Goal: Find specific page/section: Find specific page/section

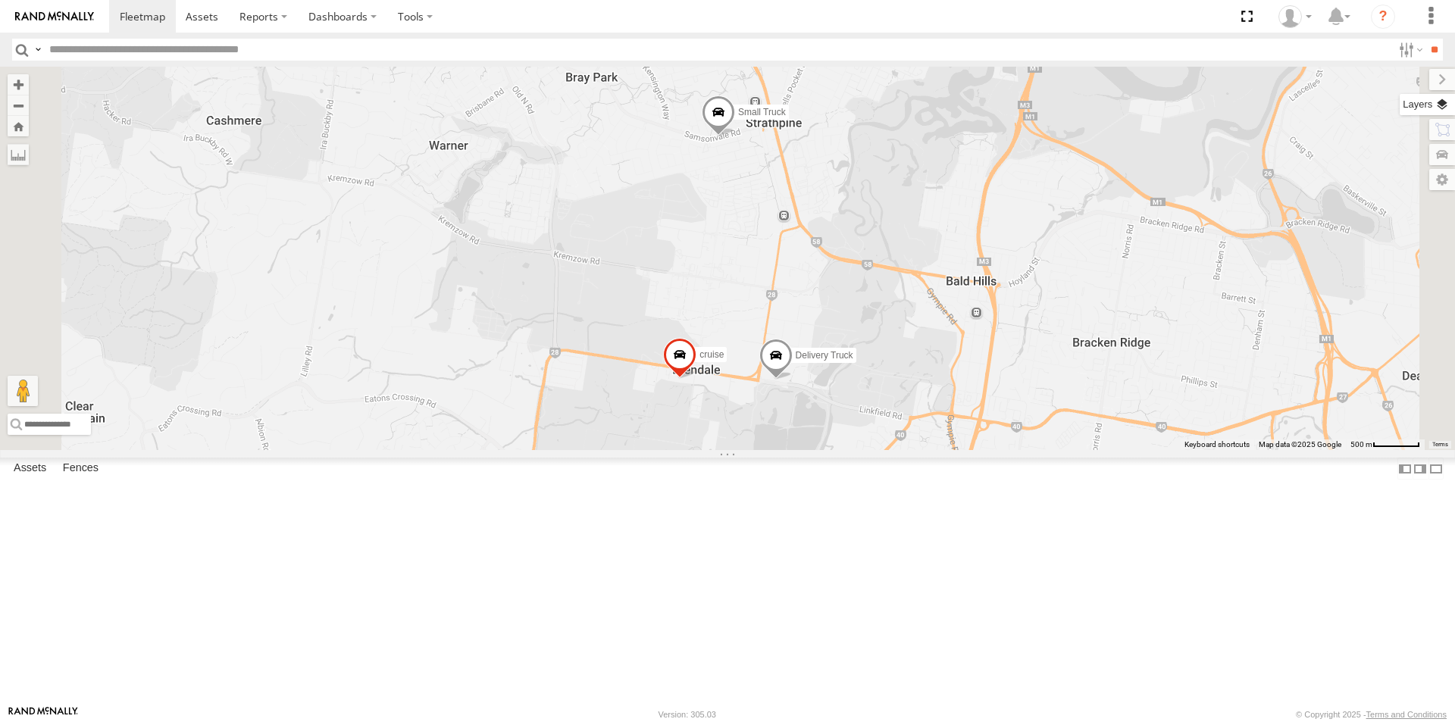
click at [1447, 105] on label at bounding box center [1427, 104] width 55 height 21
click at [0, 0] on span "Overlays" at bounding box center [0, 0] width 0 height 0
click at [0, 0] on span "Basemaps" at bounding box center [0, 0] width 0 height 0
click at [0, 0] on span "Satellite + Roadmap" at bounding box center [0, 0] width 0 height 0
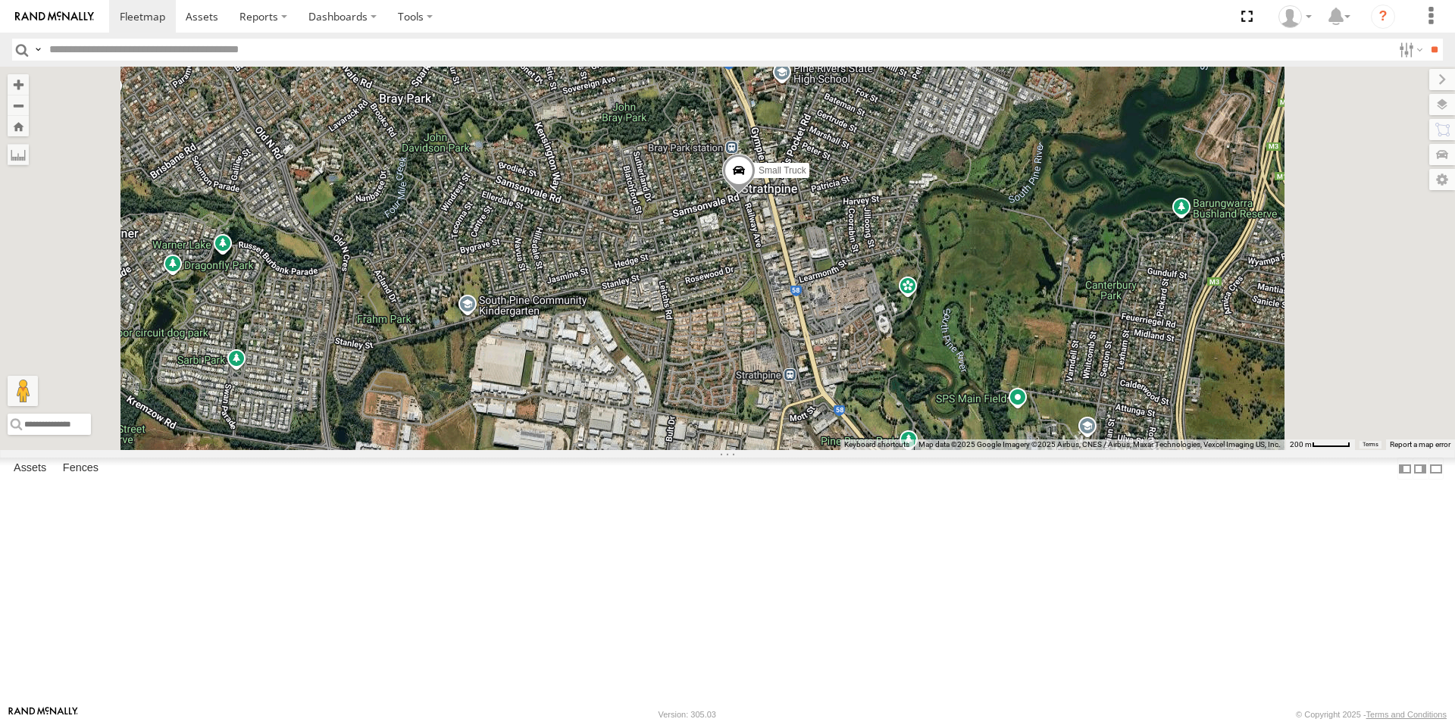
drag, startPoint x: 938, startPoint y: 254, endPoint x: 891, endPoint y: 475, distance: 226.3
click at [891, 450] on div "Delivery Truck cruise Small Truck" at bounding box center [727, 259] width 1455 height 384
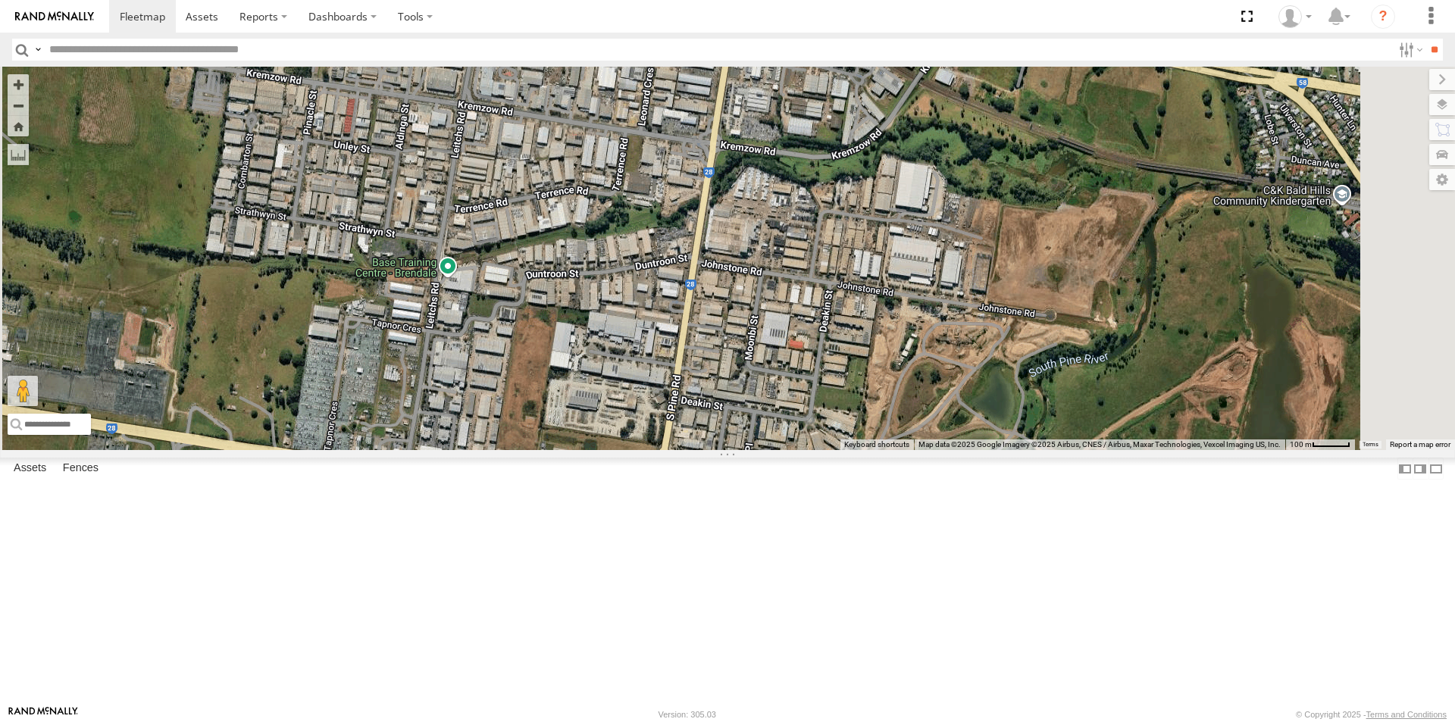
drag, startPoint x: 877, startPoint y: 246, endPoint x: 772, endPoint y: 456, distance: 234.2
click at [772, 450] on div "Delivery Truck cruise Small Truck" at bounding box center [727, 259] width 1455 height 384
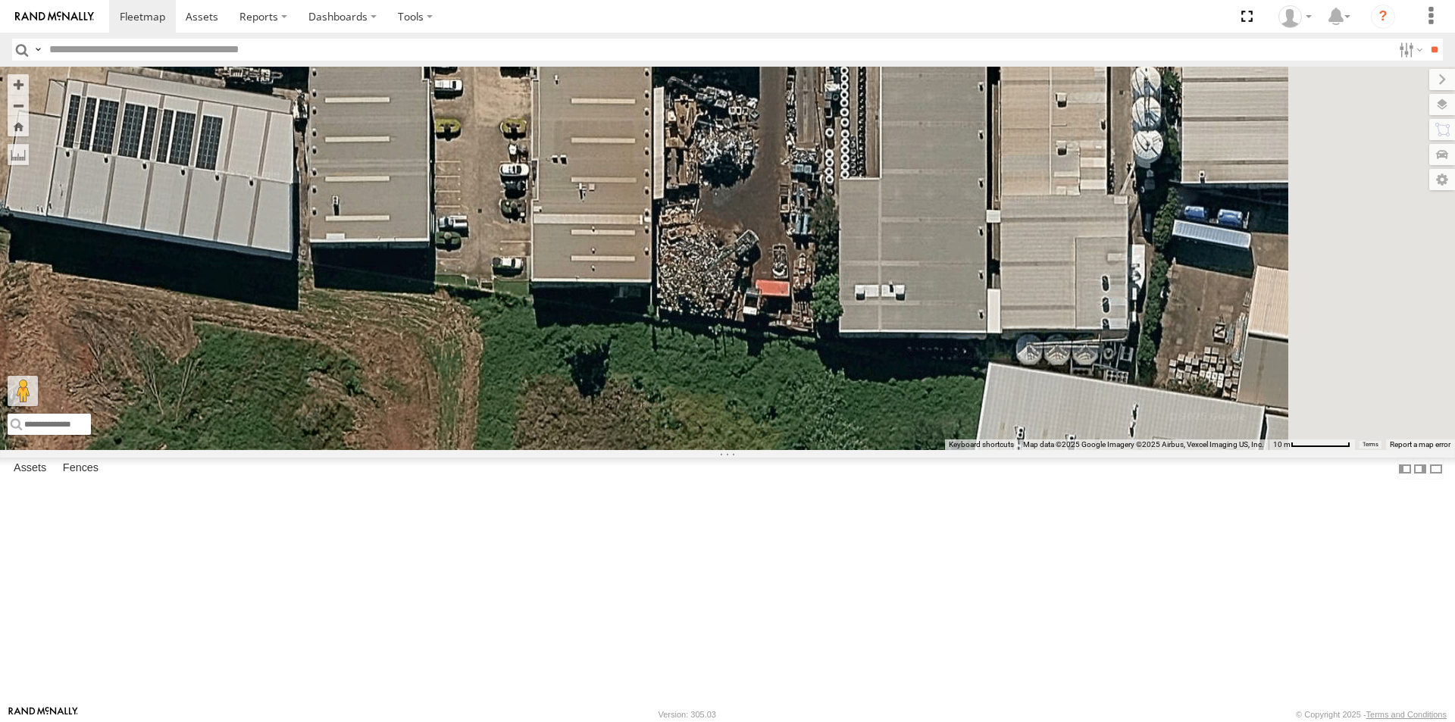
drag, startPoint x: 1095, startPoint y: 472, endPoint x: 884, endPoint y: 502, distance: 213.5
click at [884, 450] on div "Delivery Truck cruise Small Truck" at bounding box center [727, 259] width 1455 height 384
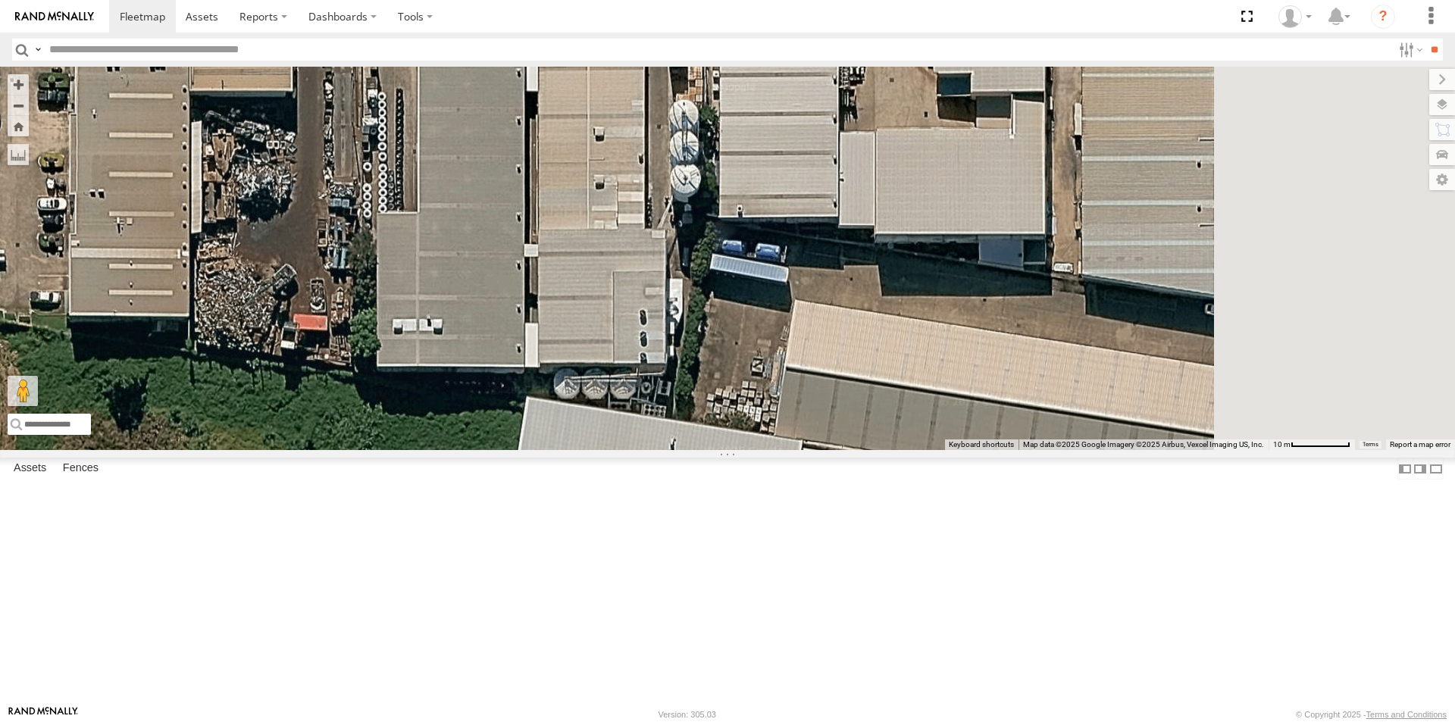
drag, startPoint x: 1111, startPoint y: 468, endPoint x: 647, endPoint y: 505, distance: 466.0
click at [647, 450] on div "Delivery Truck cruise Small Truck" at bounding box center [727, 259] width 1455 height 384
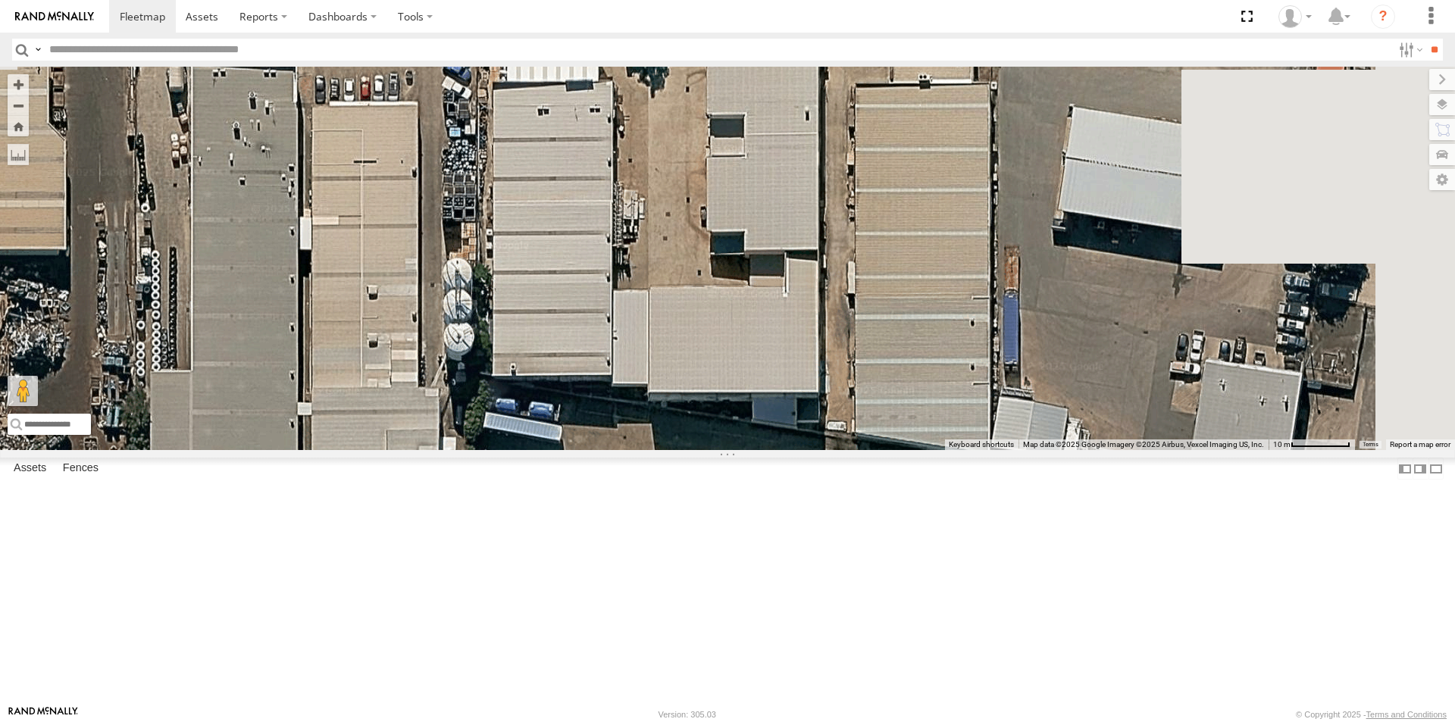
drag, startPoint x: 899, startPoint y: 348, endPoint x: 664, endPoint y: 514, distance: 287.7
click at [654, 450] on div "Delivery Truck cruise Small Truck" at bounding box center [727, 259] width 1455 height 384
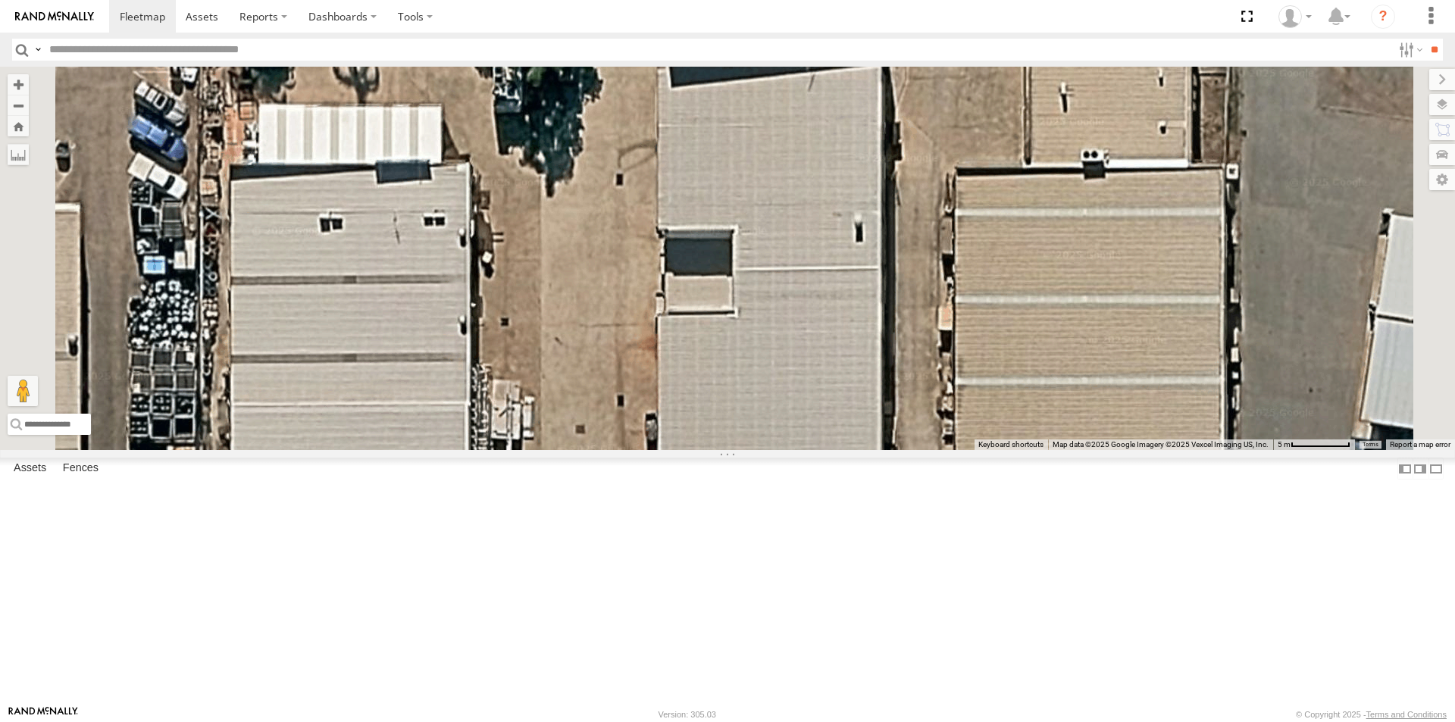
drag, startPoint x: 878, startPoint y: 275, endPoint x: 837, endPoint y: 504, distance: 232.5
click at [837, 450] on div "Delivery Truck cruise Small Truck" at bounding box center [727, 259] width 1455 height 384
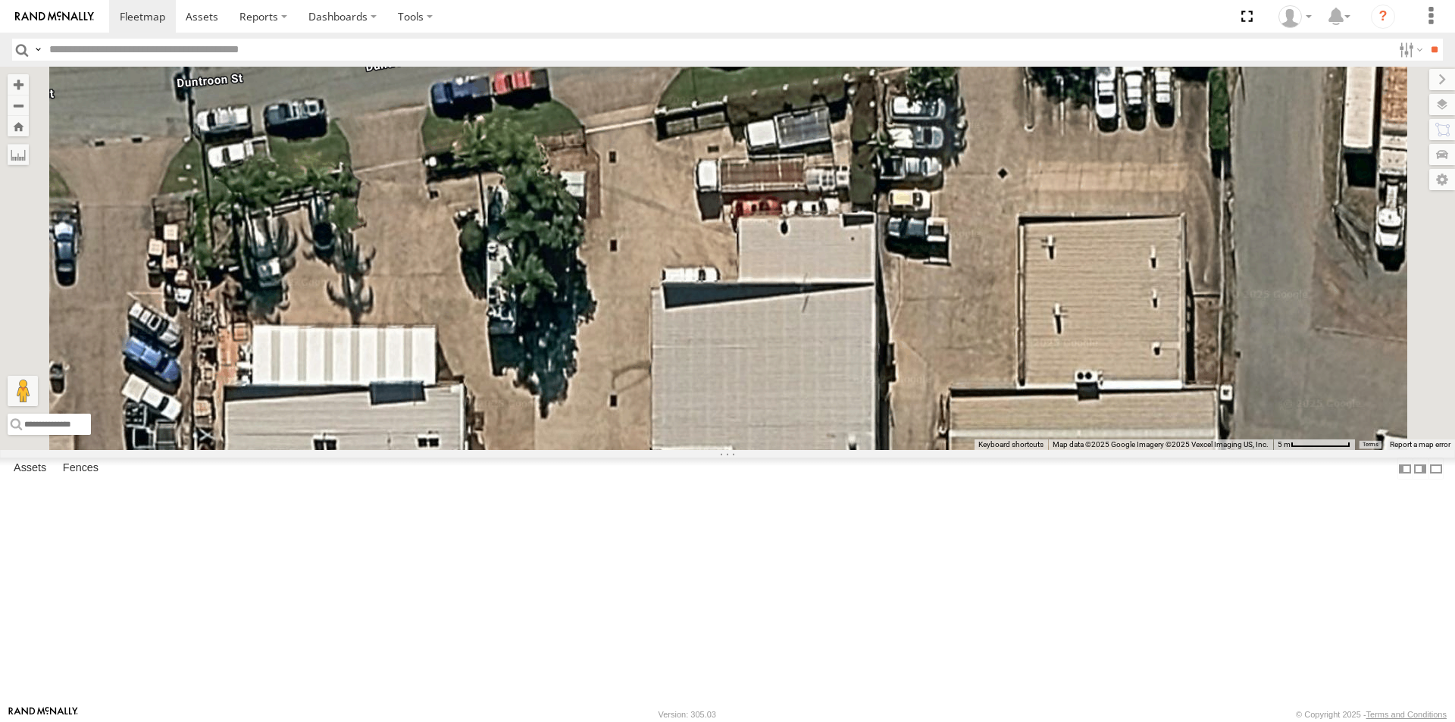
drag, startPoint x: 813, startPoint y: 253, endPoint x: 810, endPoint y: 459, distance: 206.2
click at [810, 450] on div "Delivery Truck cruise Small Truck" at bounding box center [727, 259] width 1455 height 384
click at [827, 348] on div "Delivery Truck cruise Small Truck" at bounding box center [727, 259] width 1455 height 384
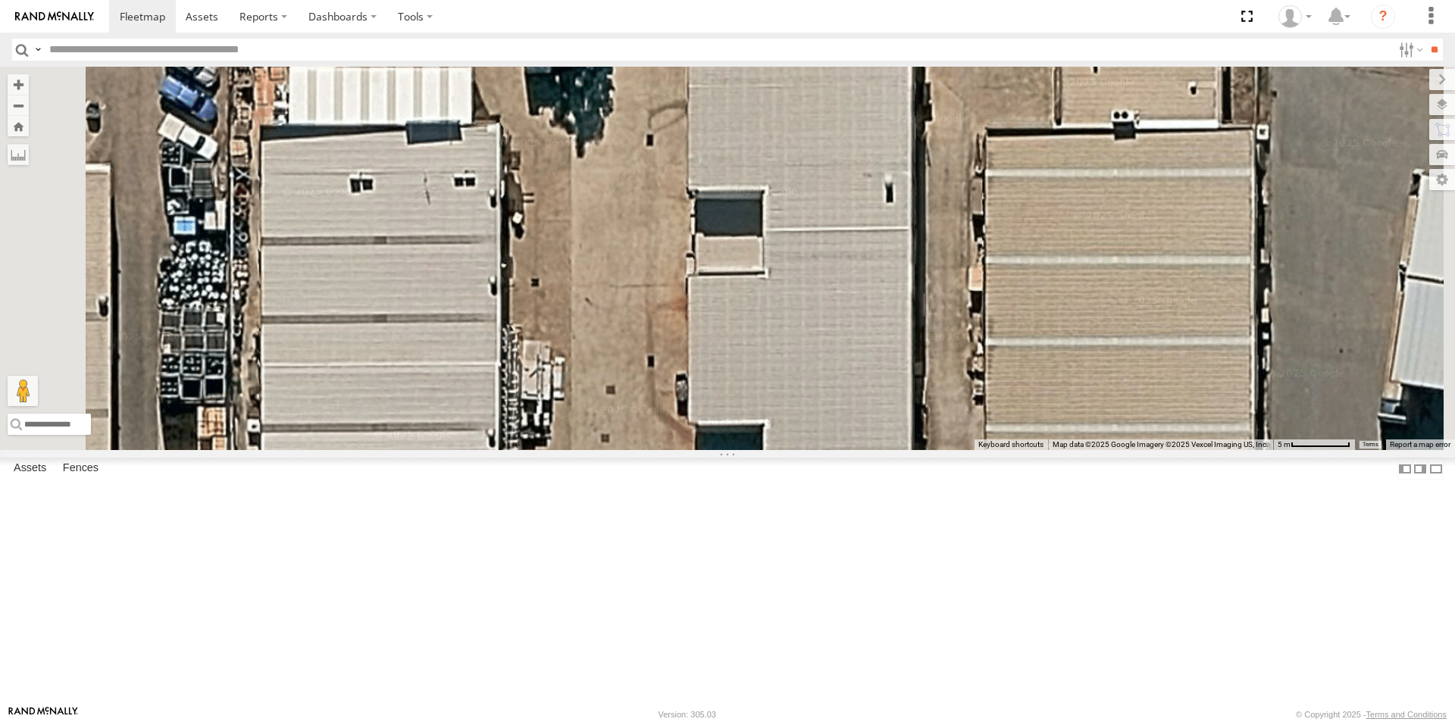
drag, startPoint x: 813, startPoint y: 486, endPoint x: 850, endPoint y: 224, distance: 264.8
click at [850, 224] on div "Delivery Truck cruise Small Truck" at bounding box center [727, 259] width 1455 height 384
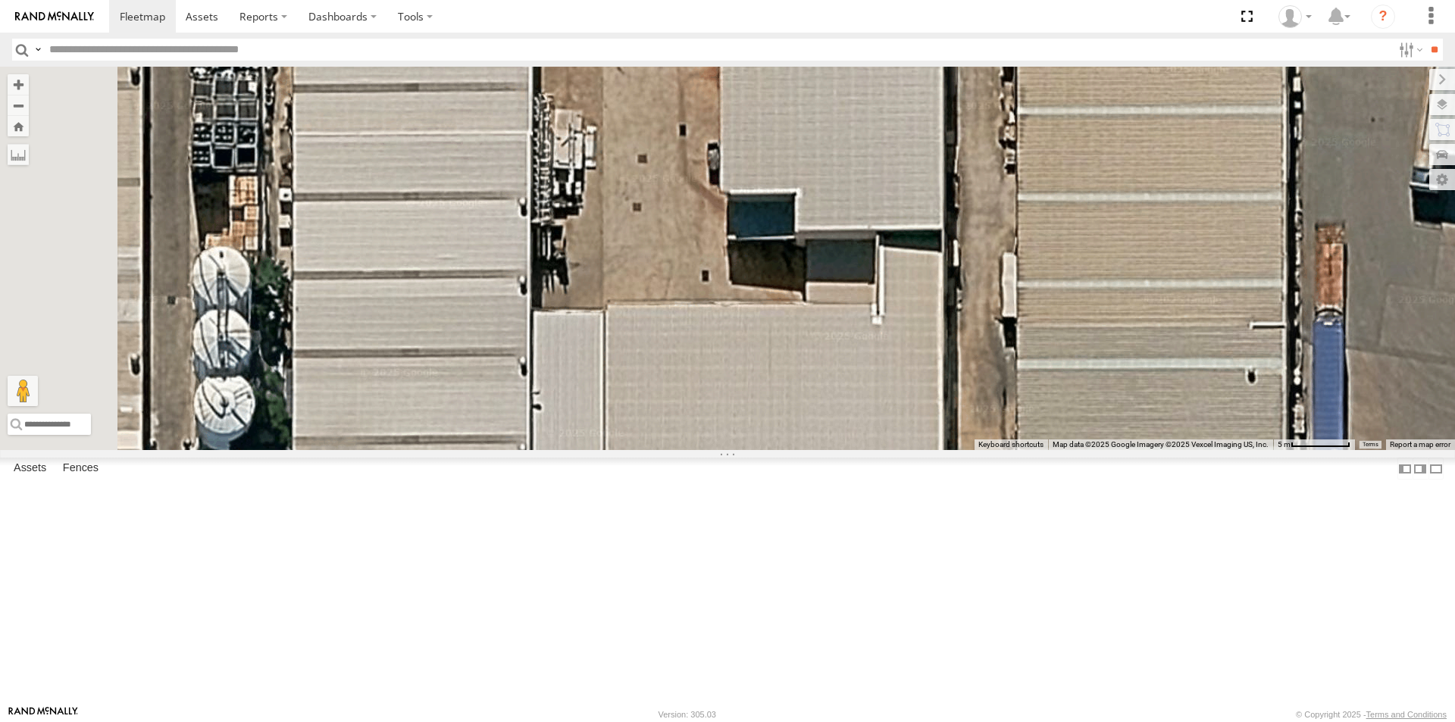
drag, startPoint x: 819, startPoint y: 481, endPoint x: 850, endPoint y: 243, distance: 240.1
click at [850, 243] on div "Delivery Truck cruise Small Truck" at bounding box center [727, 259] width 1455 height 384
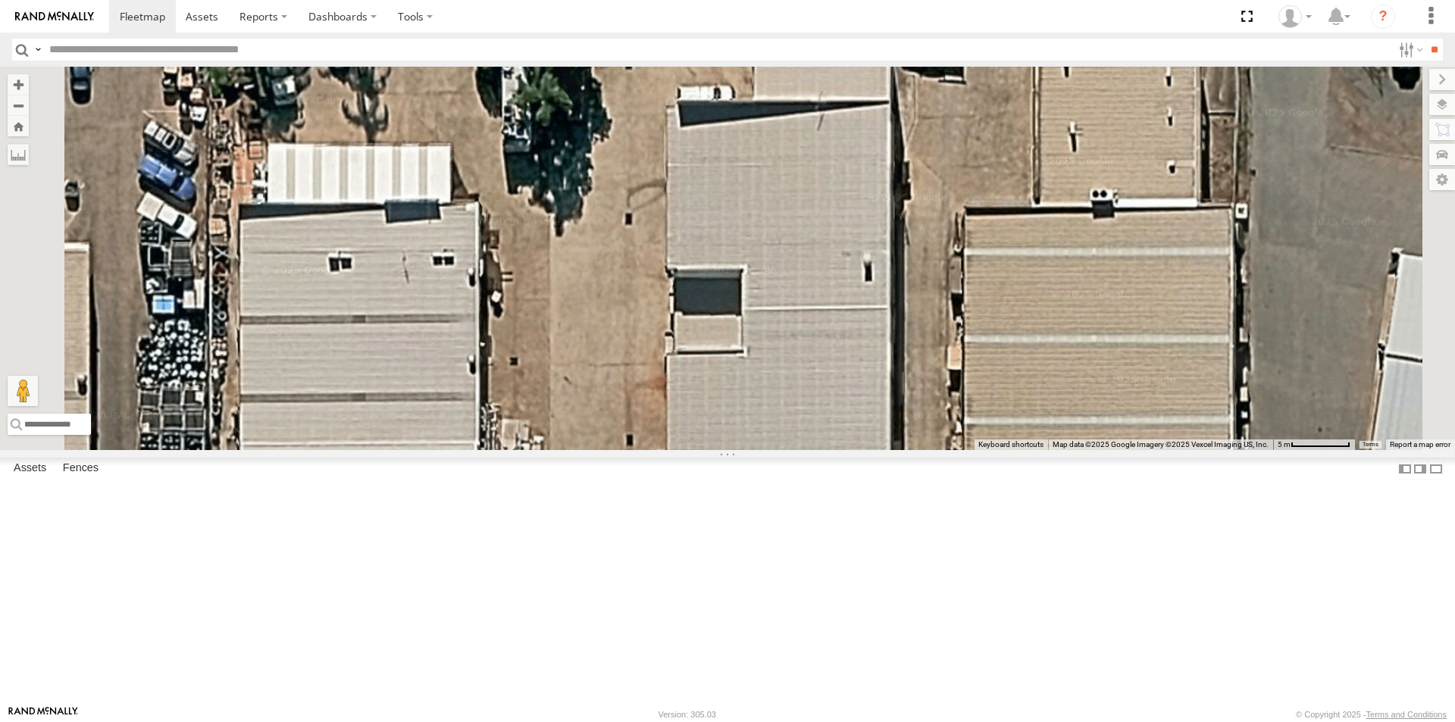
drag, startPoint x: 852, startPoint y: 221, endPoint x: 797, endPoint y: 536, distance: 319.2
click at [797, 450] on div "Delivery Truck cruise Small Truck" at bounding box center [727, 259] width 1455 height 384
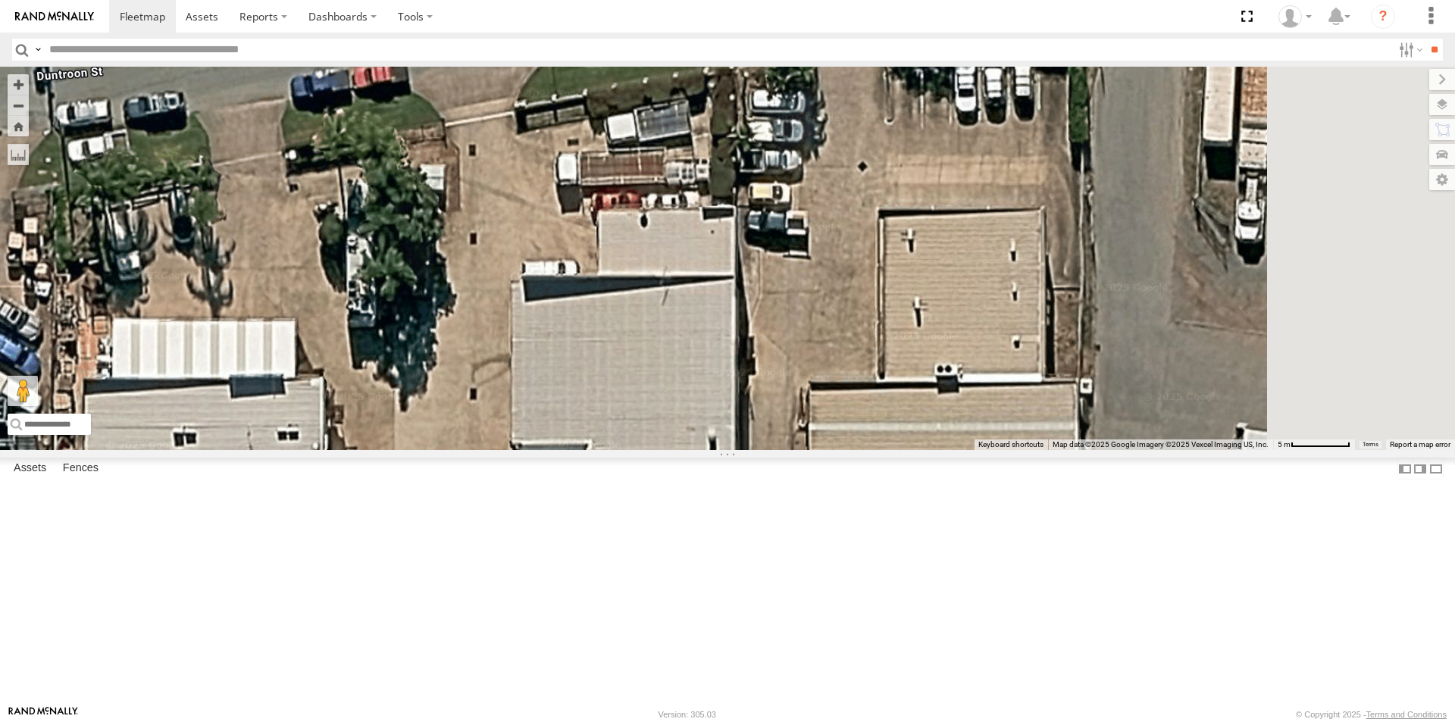
drag, startPoint x: 961, startPoint y: 313, endPoint x: 807, endPoint y: 487, distance: 232.5
click at [807, 450] on div "Delivery Truck cruise Small Truck" at bounding box center [727, 259] width 1455 height 384
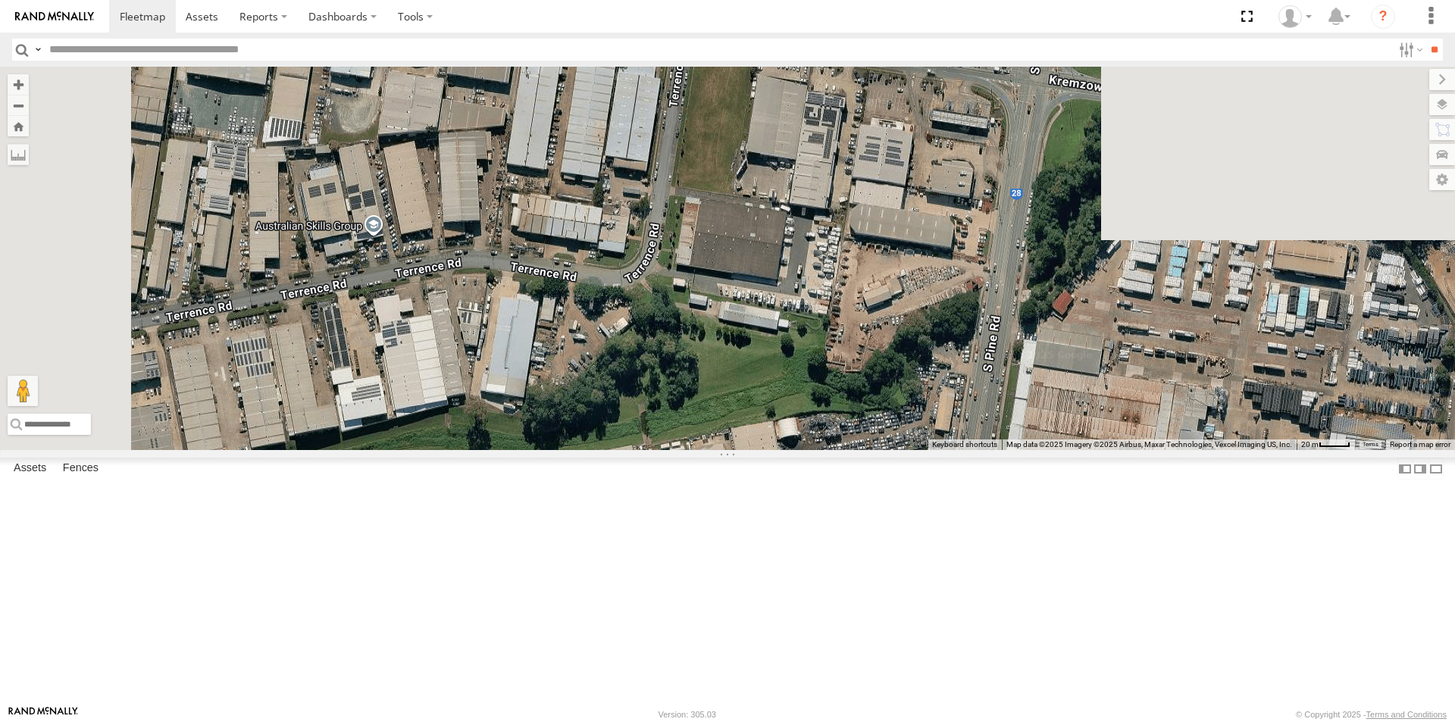
drag, startPoint x: 785, startPoint y: 201, endPoint x: 838, endPoint y: 694, distance: 496.2
click at [838, 450] on div "Delivery Truck cruise Small Truck" at bounding box center [727, 259] width 1455 height 384
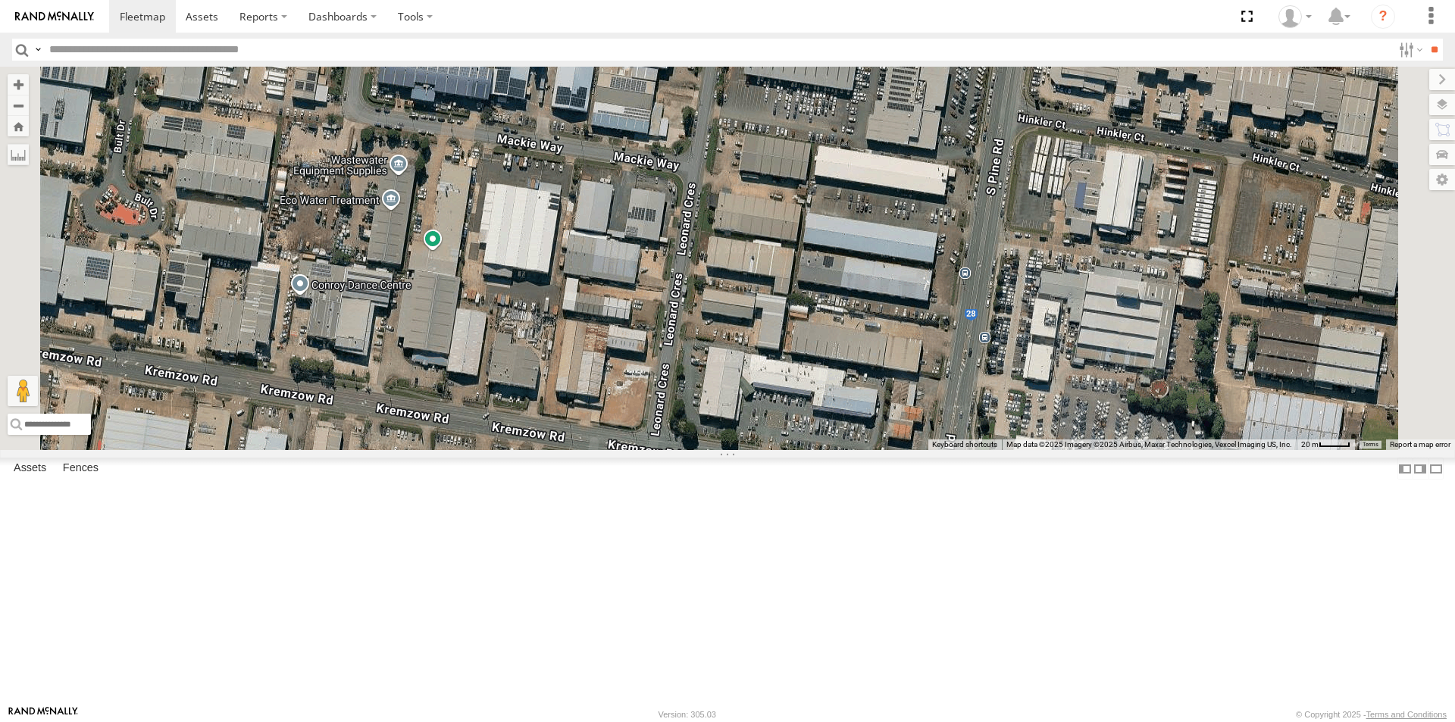
drag, startPoint x: 778, startPoint y: 294, endPoint x: 672, endPoint y: 690, distance: 409.8
click at [672, 450] on div "Delivery Truck cruise Small Truck" at bounding box center [727, 259] width 1455 height 384
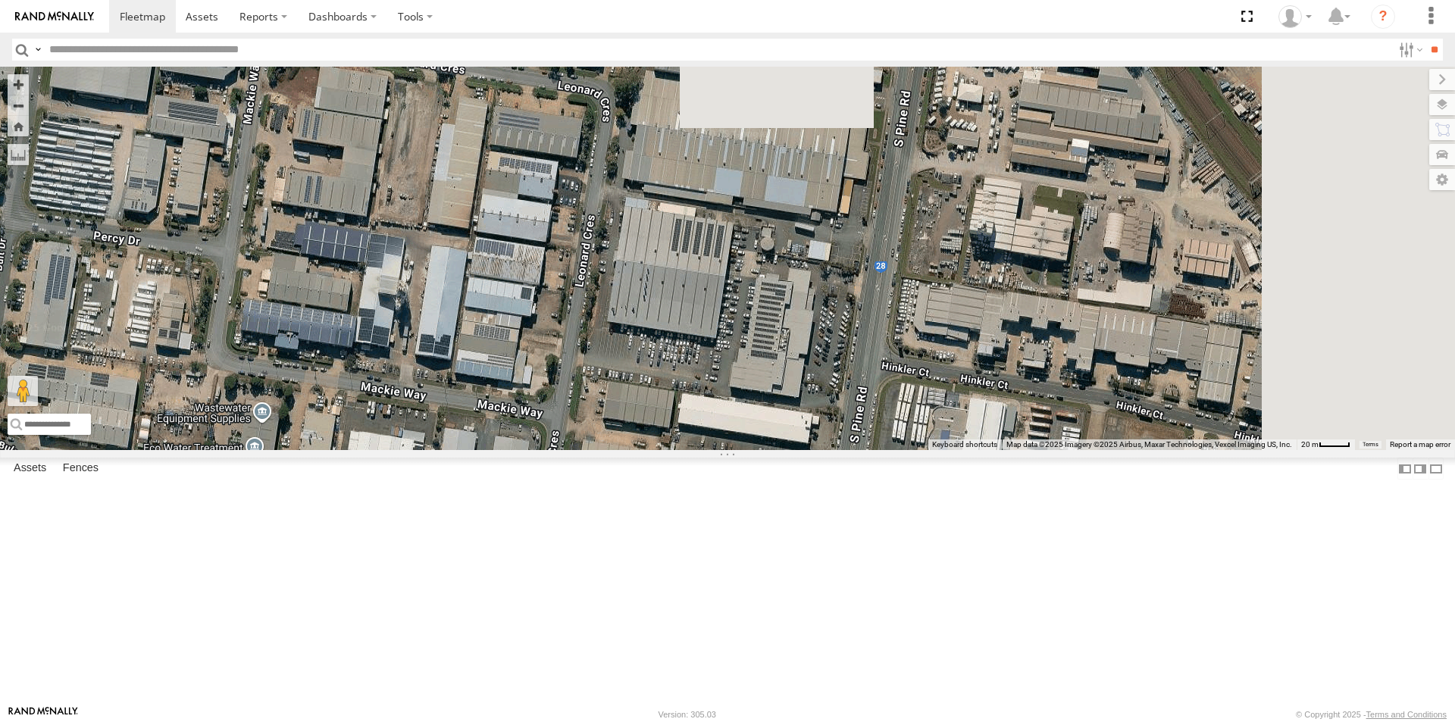
drag, startPoint x: 749, startPoint y: 256, endPoint x: 614, endPoint y: 505, distance: 282.9
click at [614, 450] on div "Delivery Truck cruise Small Truck" at bounding box center [727, 259] width 1455 height 384
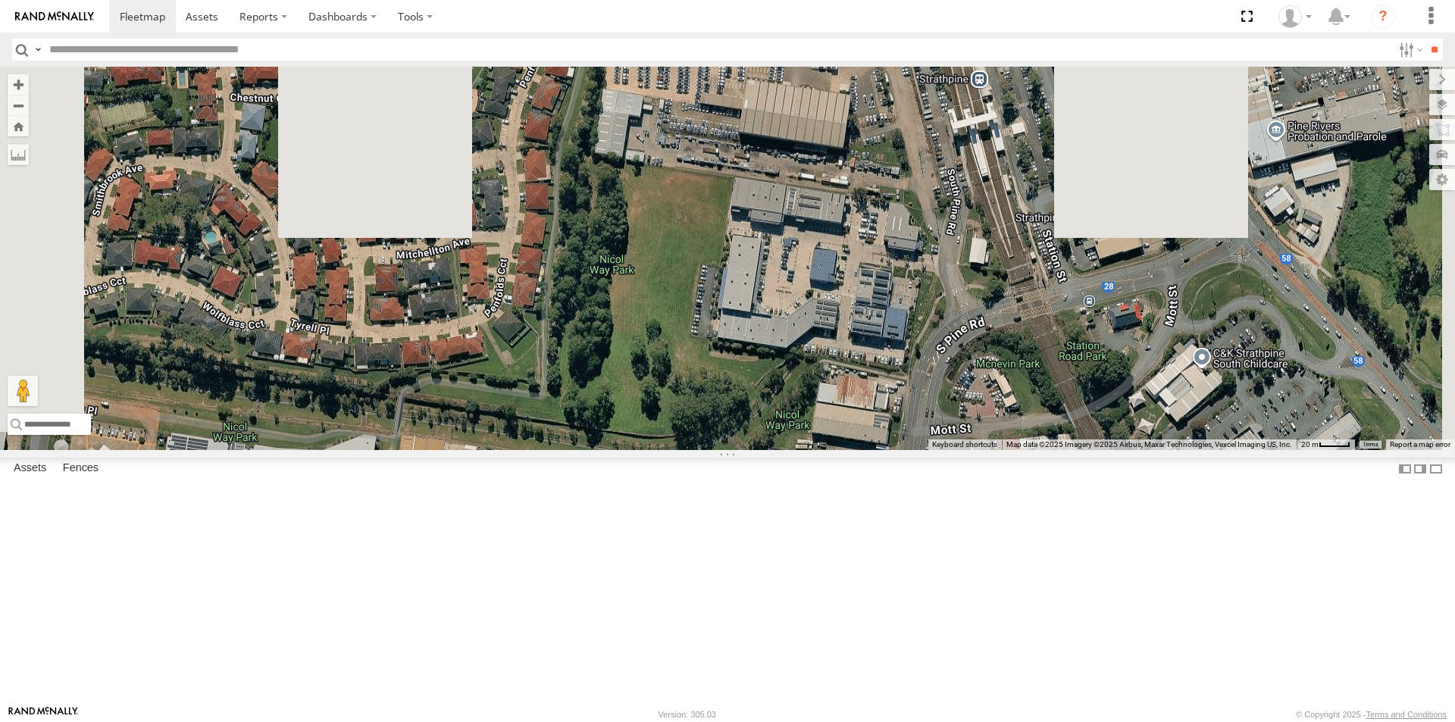
drag, startPoint x: 720, startPoint y: 172, endPoint x: 706, endPoint y: 673, distance: 501.2
click at [706, 450] on div "Delivery Truck cruise Small Truck" at bounding box center [727, 259] width 1455 height 384
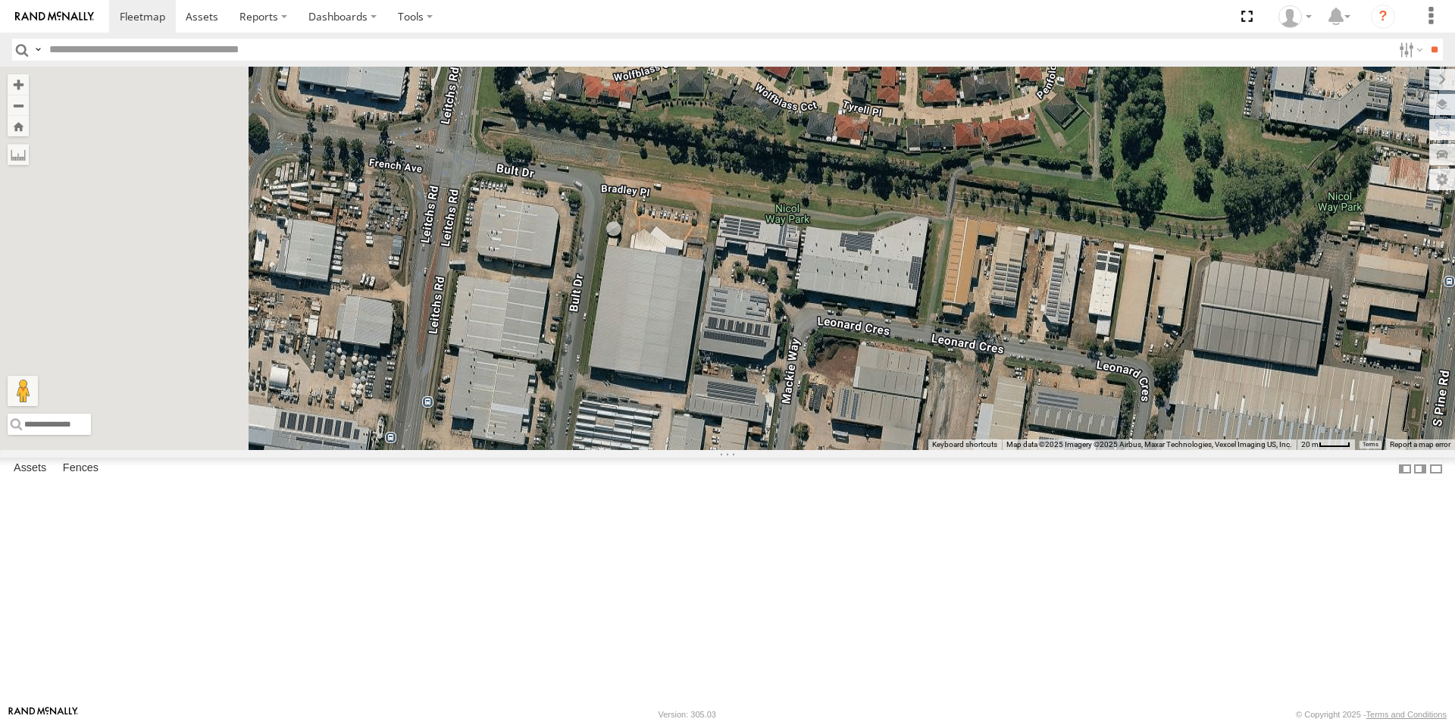
drag, startPoint x: 644, startPoint y: 531, endPoint x: 1206, endPoint y: 307, distance: 604.5
click at [1206, 307] on div "Delivery Truck cruise Small Truck" at bounding box center [727, 259] width 1455 height 384
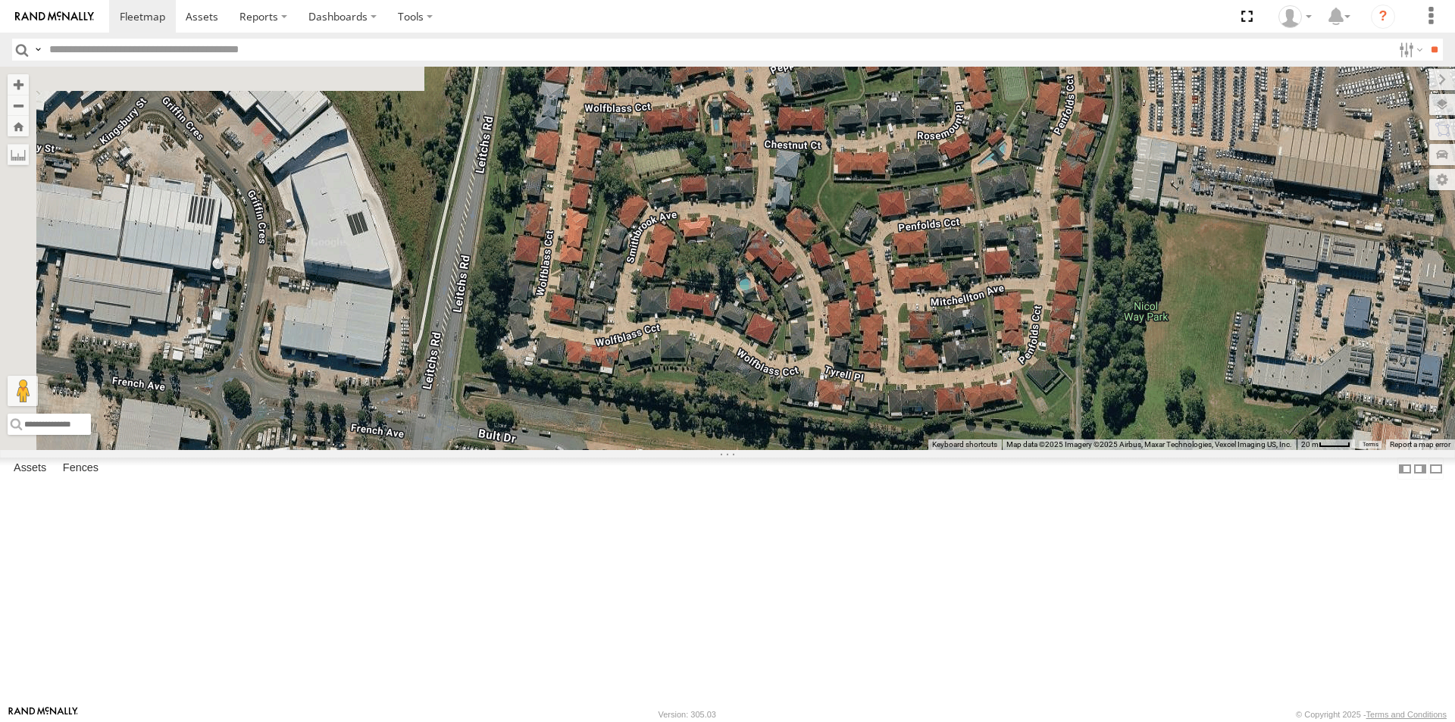
drag, startPoint x: 724, startPoint y: 292, endPoint x: 672, endPoint y: 692, distance: 403.5
click at [677, 450] on div "Delivery Truck cruise Small Truck" at bounding box center [727, 259] width 1455 height 384
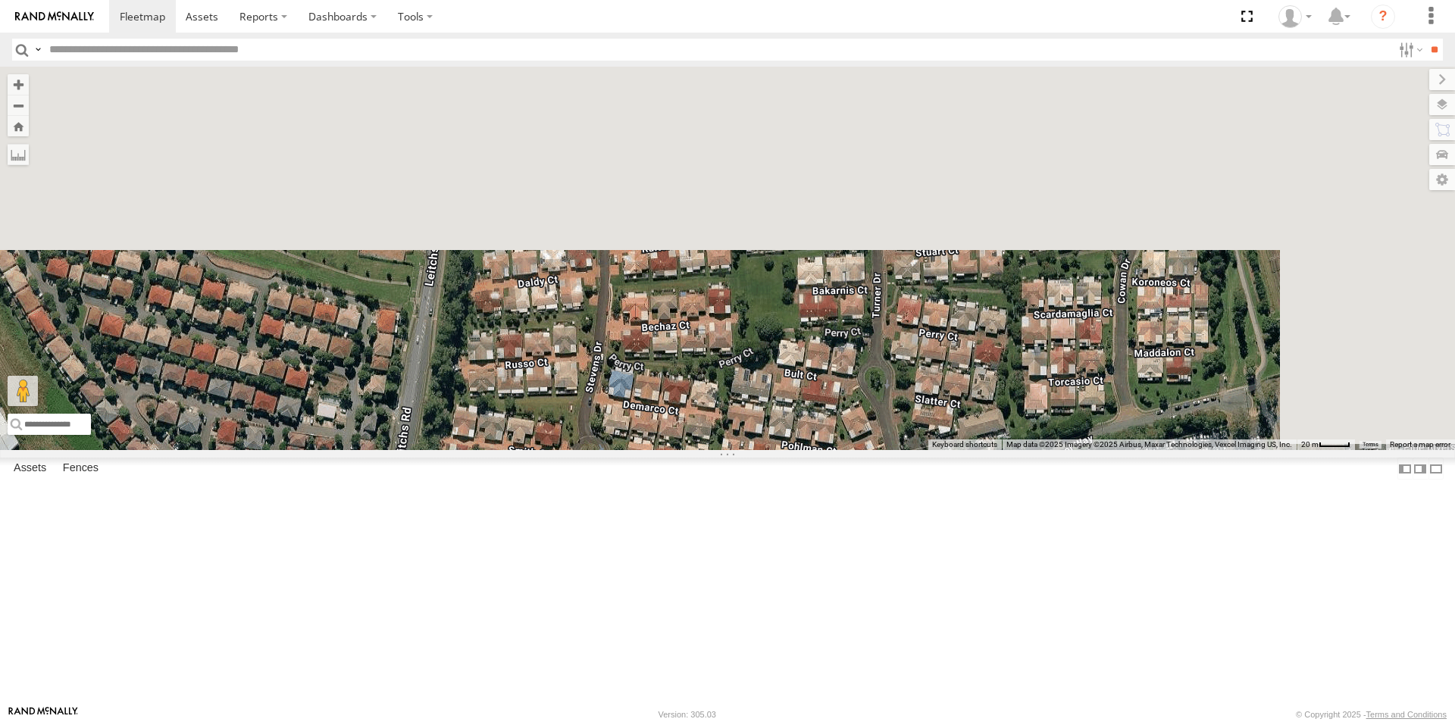
drag, startPoint x: 758, startPoint y: 163, endPoint x: 609, endPoint y: 752, distance: 607.6
click at [609, 722] on html at bounding box center [727, 361] width 1455 height 722
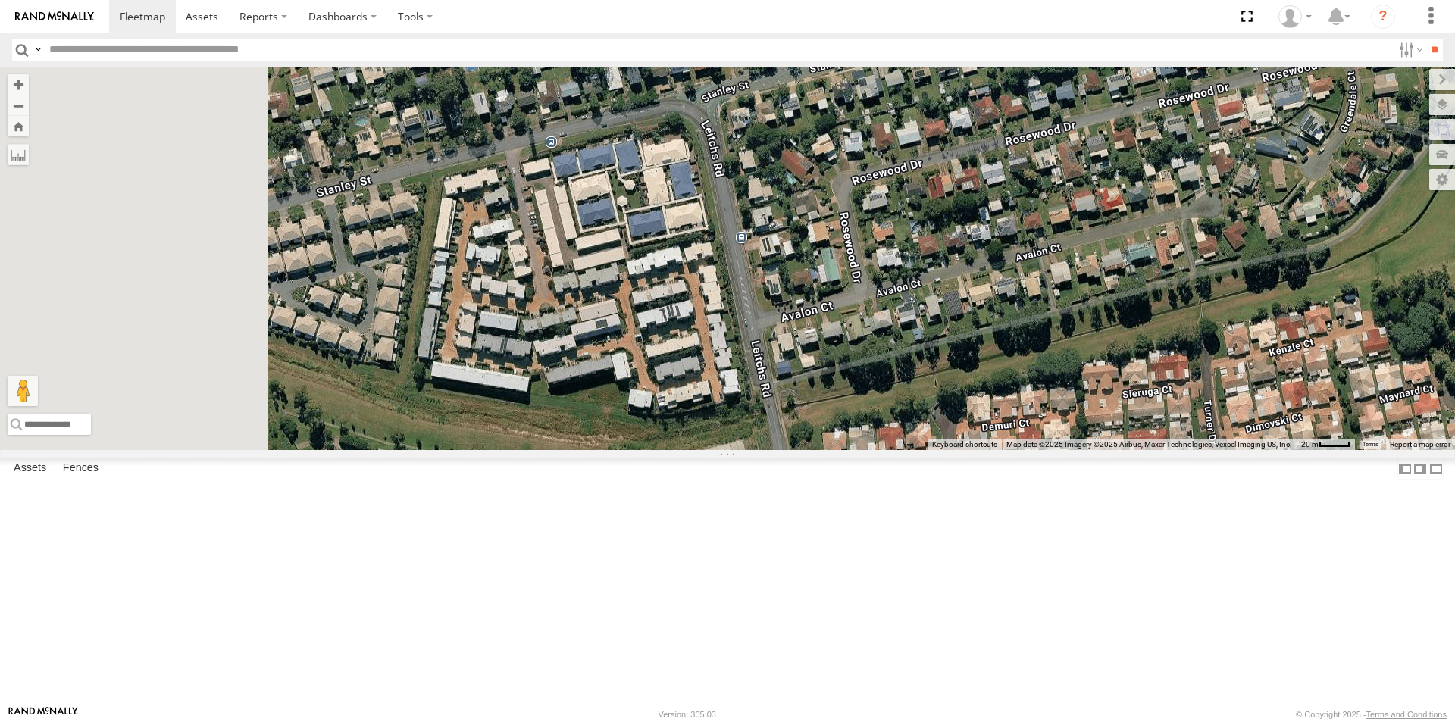
drag, startPoint x: 575, startPoint y: 225, endPoint x: 957, endPoint y: 268, distance: 383.7
click at [957, 268] on div "Delivery Truck cruise Small Truck" at bounding box center [727, 259] width 1455 height 384
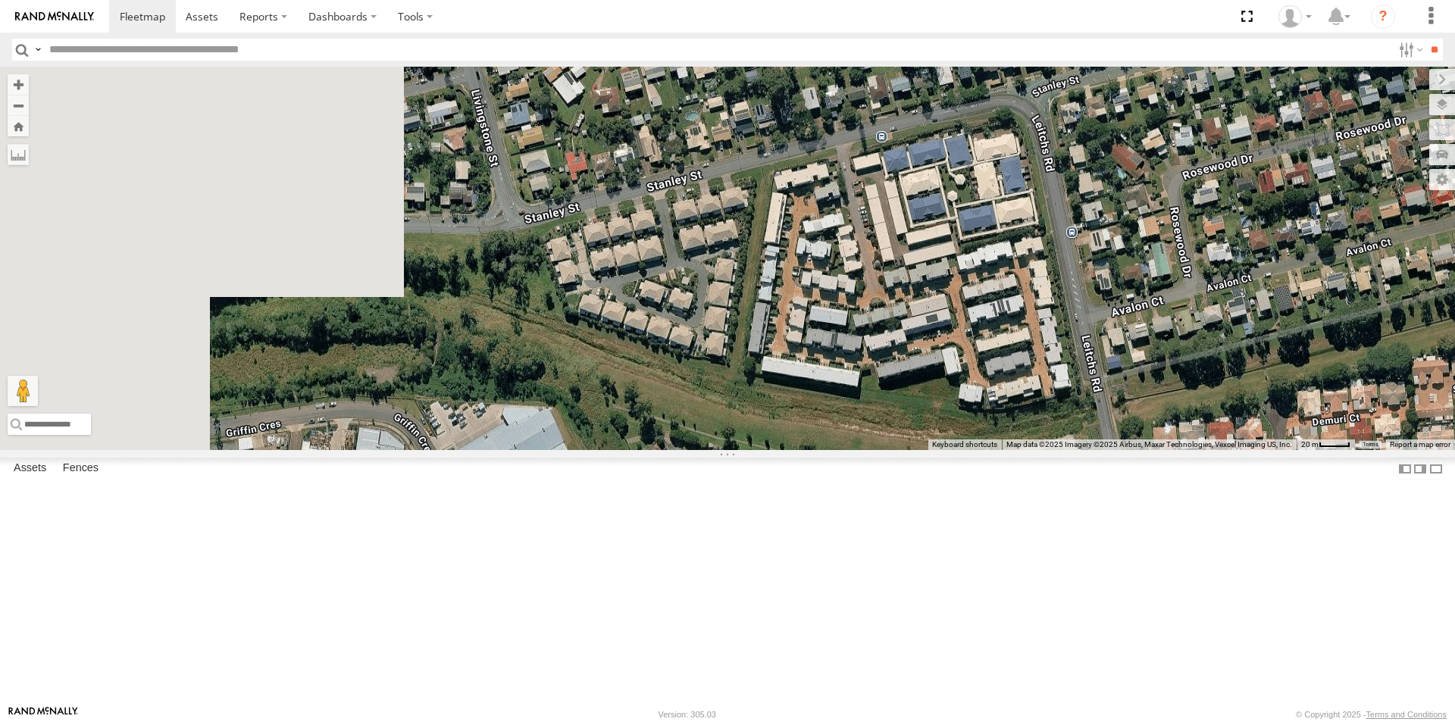
drag, startPoint x: 464, startPoint y: 367, endPoint x: 831, endPoint y: 353, distance: 367.9
click at [831, 353] on div "Delivery Truck cruise Small Truck" at bounding box center [727, 259] width 1455 height 384
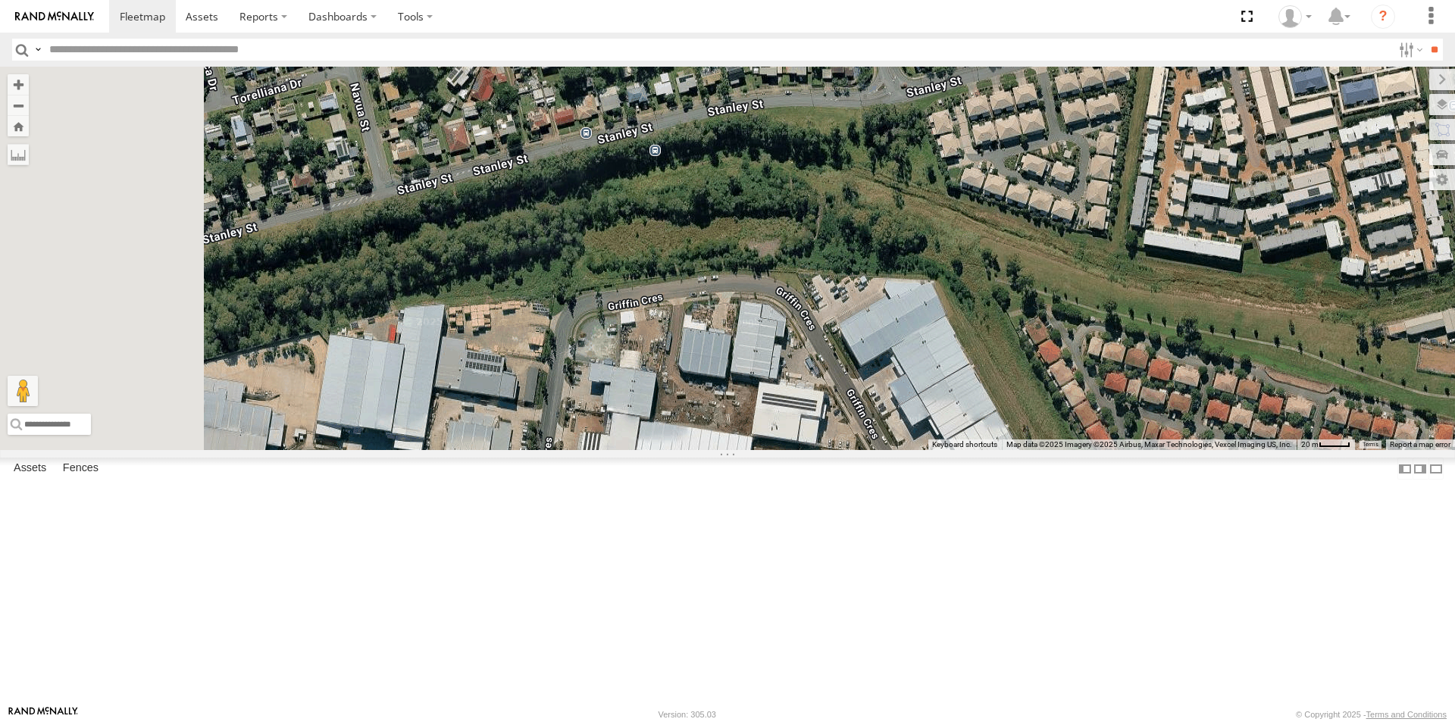
drag, startPoint x: 477, startPoint y: 390, endPoint x: 857, endPoint y: 295, distance: 392.1
click at [857, 295] on div "Delivery Truck cruise Small Truck" at bounding box center [727, 259] width 1455 height 384
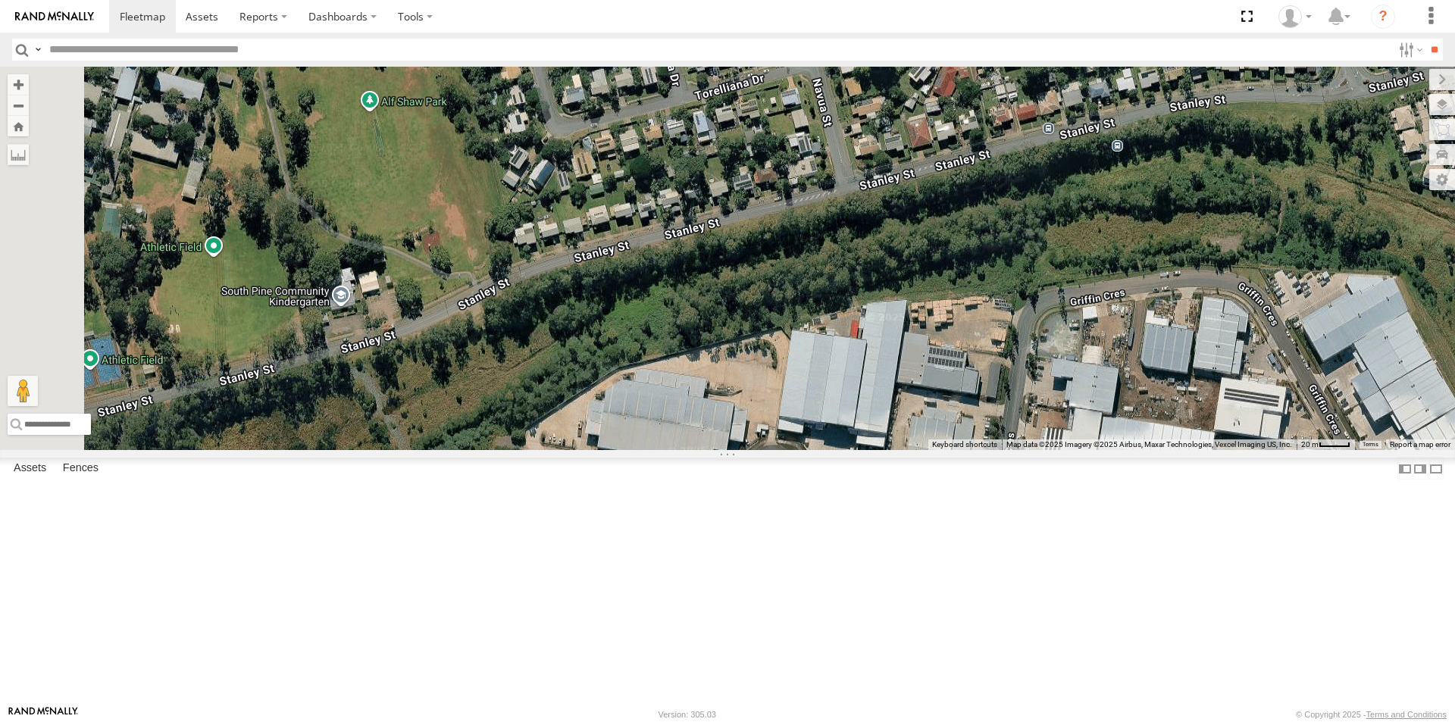
drag, startPoint x: 519, startPoint y: 362, endPoint x: 944, endPoint y: 330, distance: 425.6
click at [944, 330] on div "Delivery Truck cruise Small Truck" at bounding box center [727, 259] width 1455 height 384
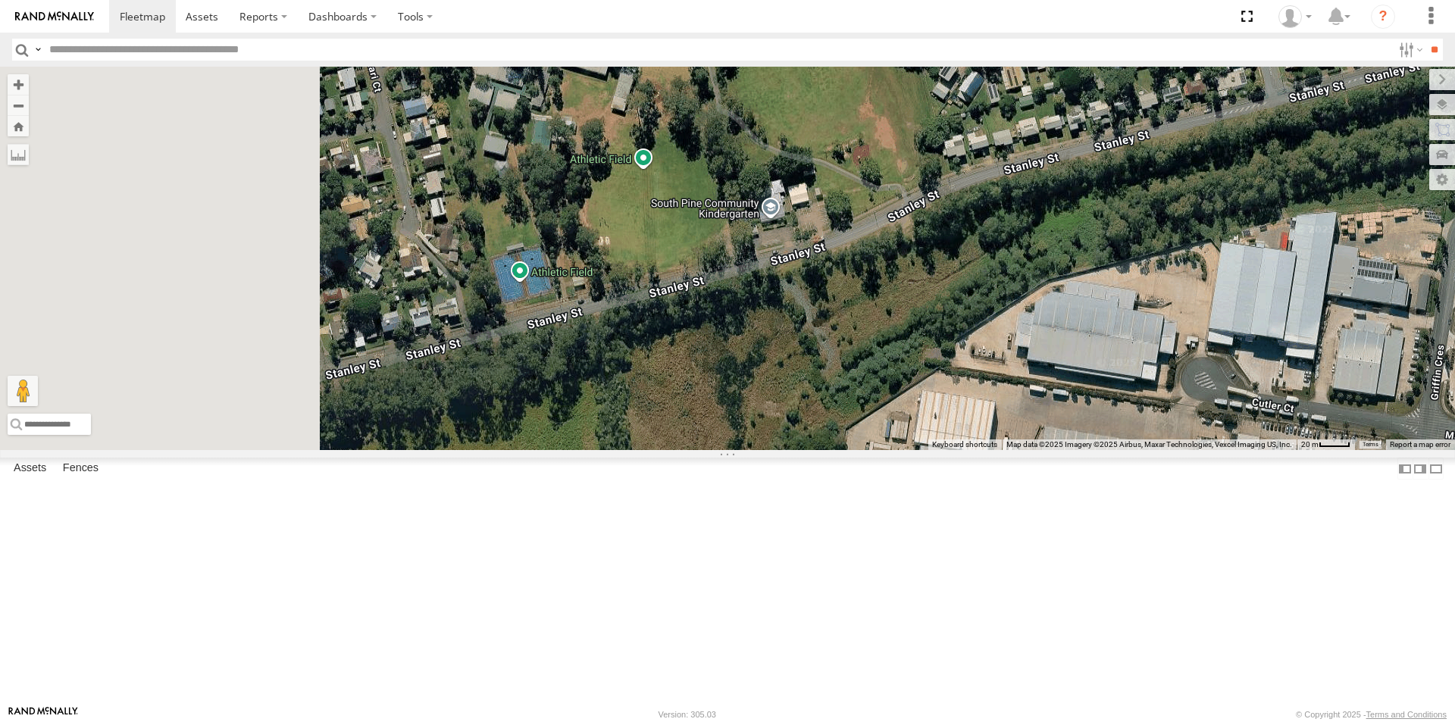
drag, startPoint x: 526, startPoint y: 443, endPoint x: 958, endPoint y: 355, distance: 440.9
click at [958, 355] on div "Delivery Truck cruise Small Truck" at bounding box center [727, 259] width 1455 height 384
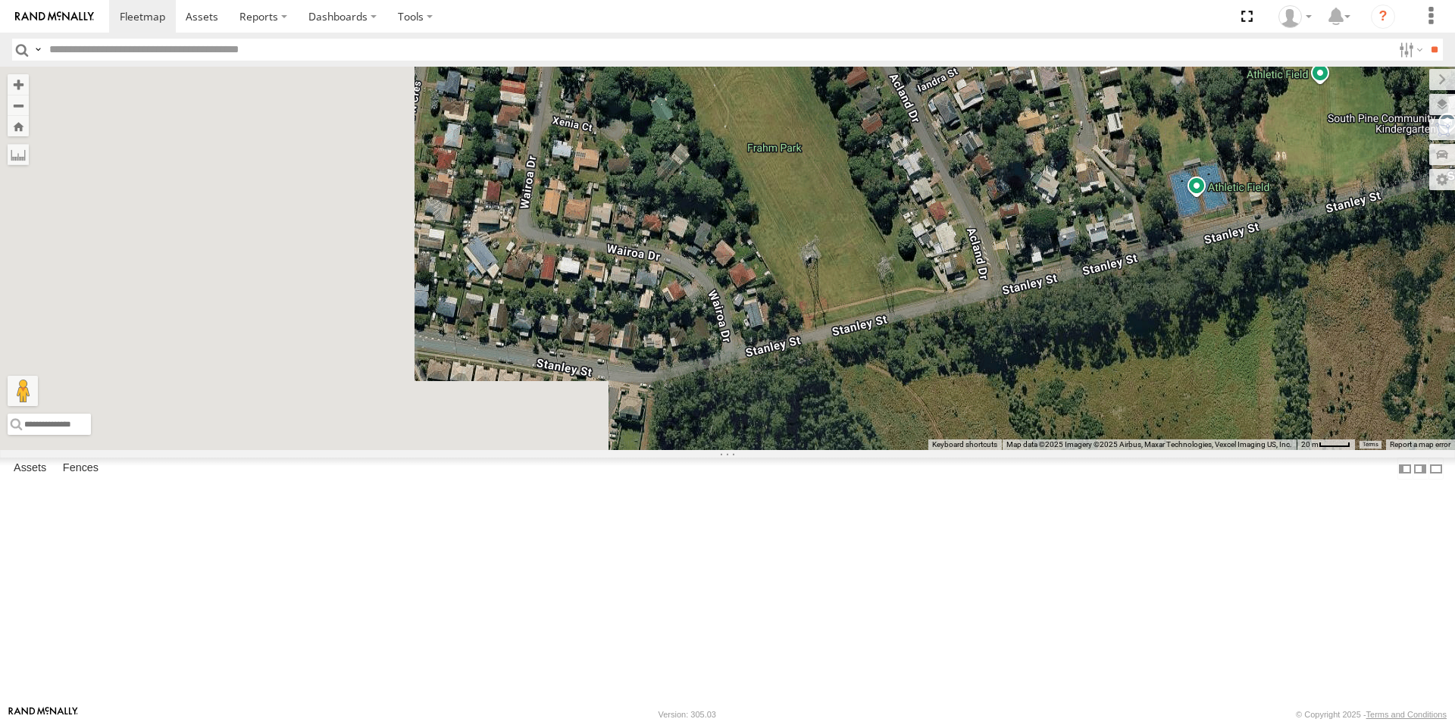
drag, startPoint x: 631, startPoint y: 474, endPoint x: 1165, endPoint y: 411, distance: 537.3
click at [1165, 411] on div "Delivery Truck cruise Small Truck" at bounding box center [727, 259] width 1455 height 384
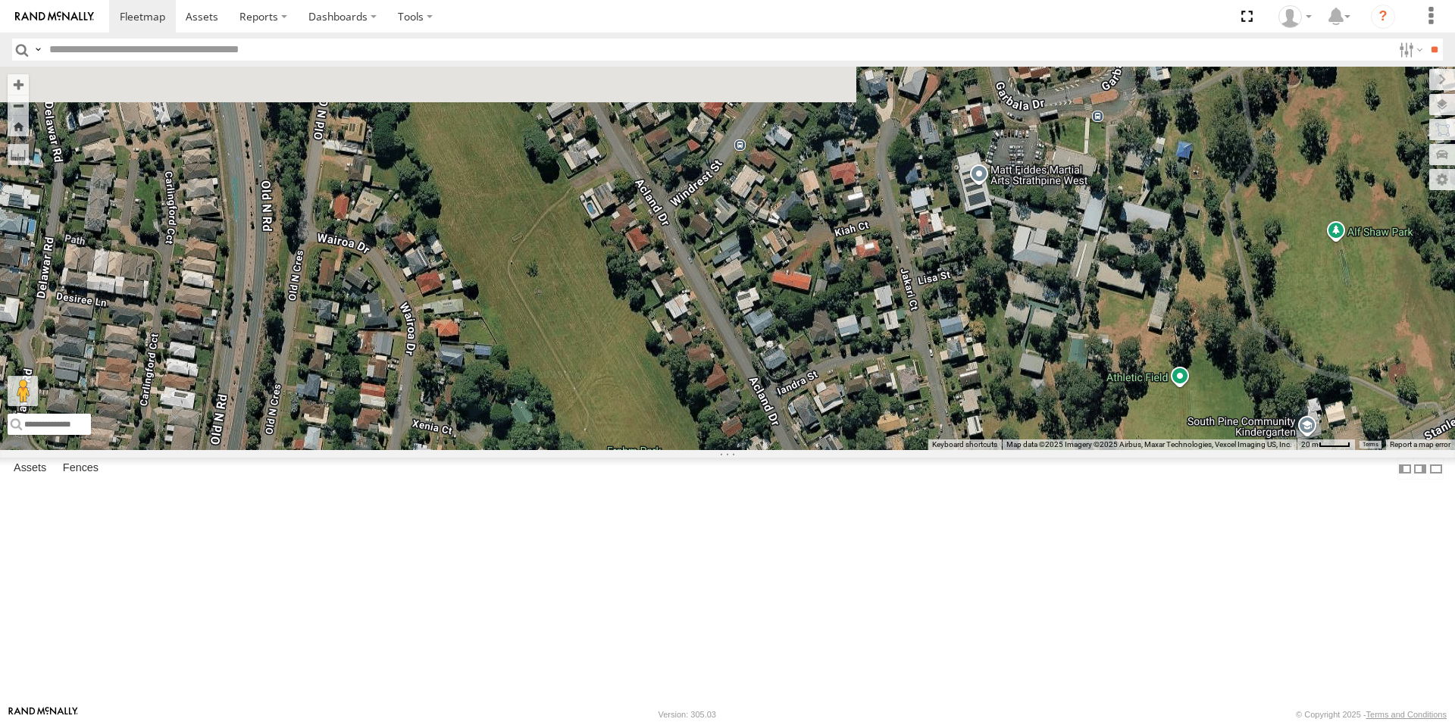
drag, startPoint x: 819, startPoint y: 172, endPoint x: 660, endPoint y: 487, distance: 353.2
click at [660, 450] on div "Delivery Truck cruise Small Truck" at bounding box center [727, 259] width 1455 height 384
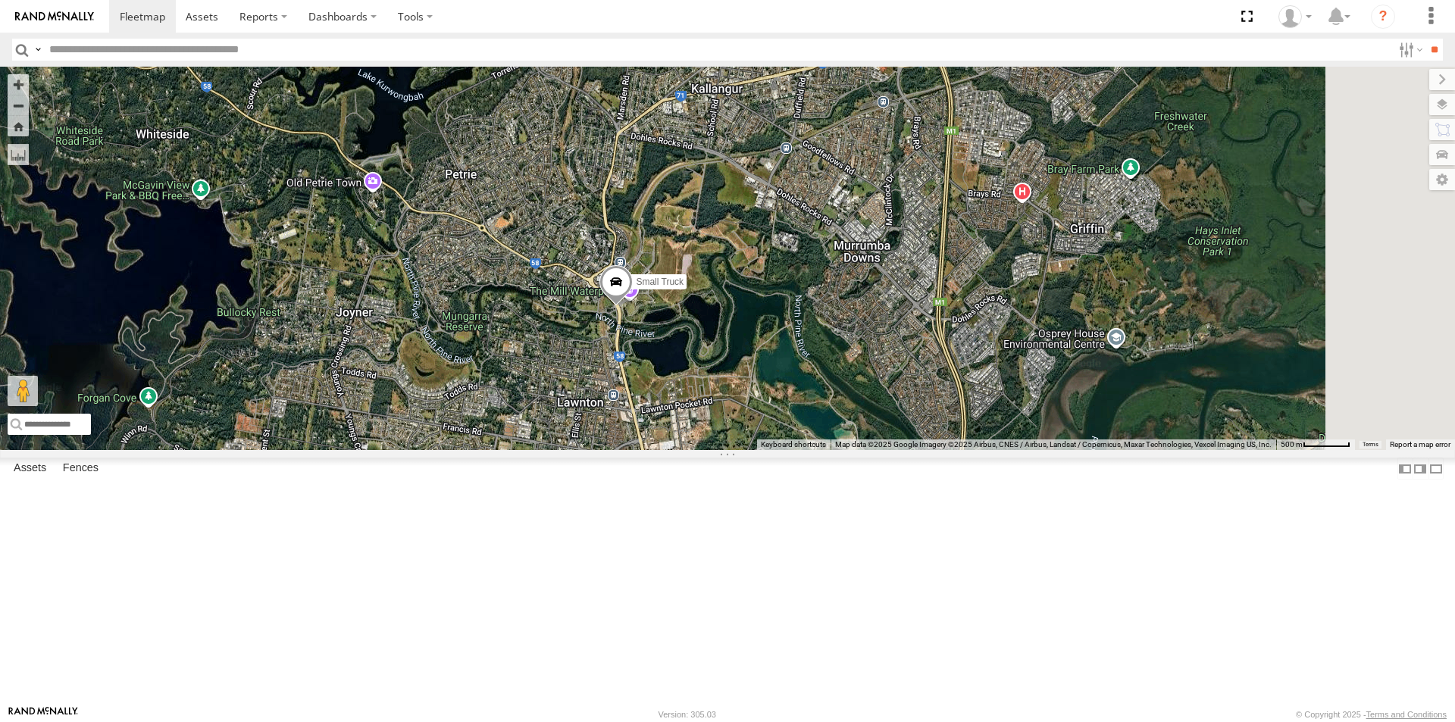
drag, startPoint x: 900, startPoint y: 380, endPoint x: 806, endPoint y: 706, distance: 340.1
click at [806, 706] on body at bounding box center [727, 361] width 1455 height 722
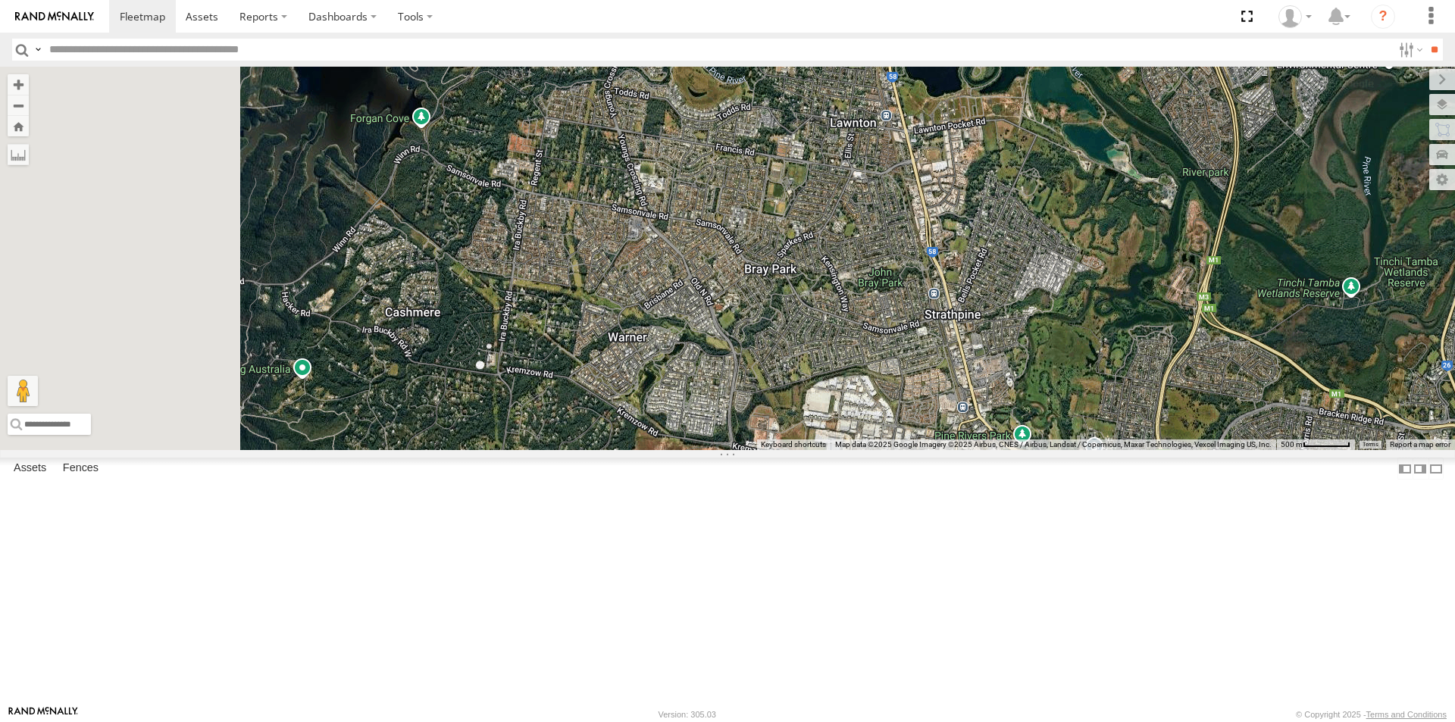
drag, startPoint x: 752, startPoint y: 626, endPoint x: 1079, endPoint y: 329, distance: 441.6
click at [1079, 329] on div "Delivery Truck cruise Small Truck" at bounding box center [727, 259] width 1455 height 384
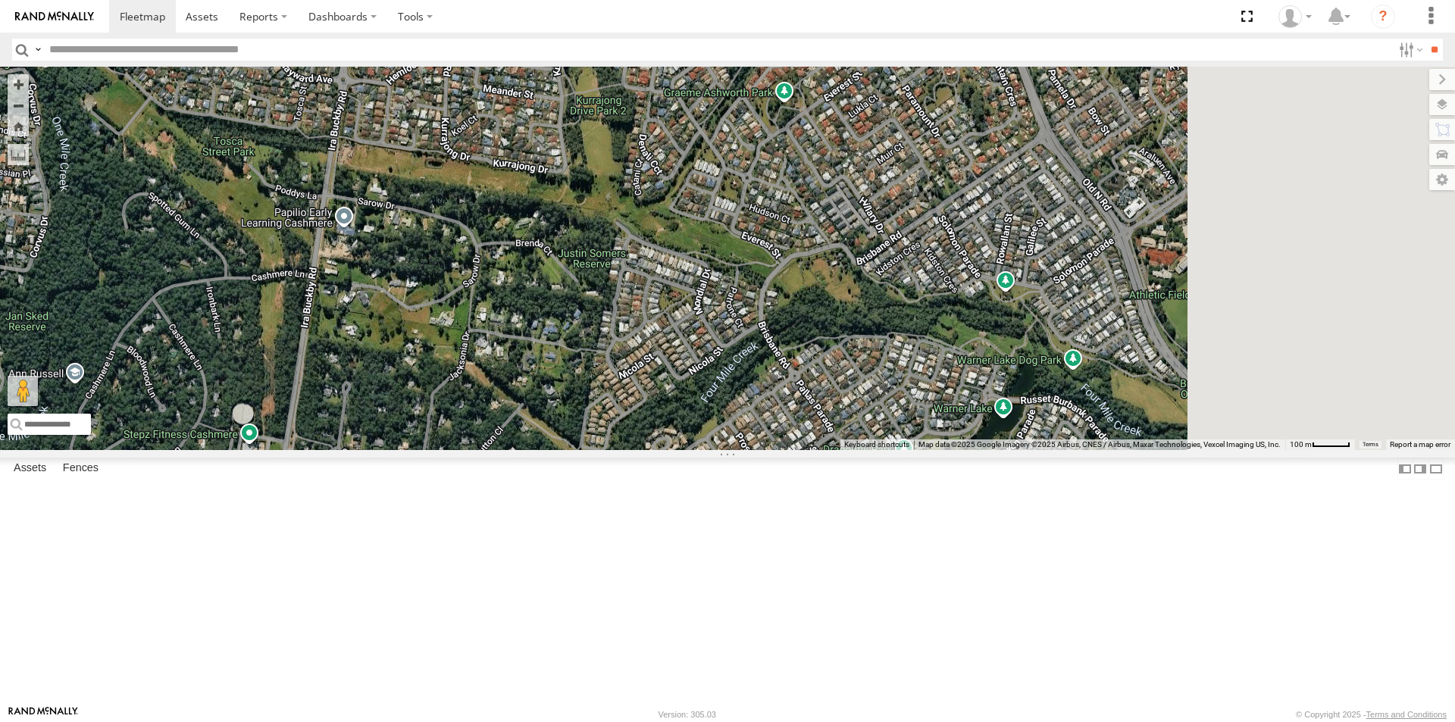
drag, startPoint x: 994, startPoint y: 461, endPoint x: 837, endPoint y: 444, distance: 157.8
click at [837, 444] on div "Delivery Truck cruise Small Truck" at bounding box center [727, 259] width 1455 height 384
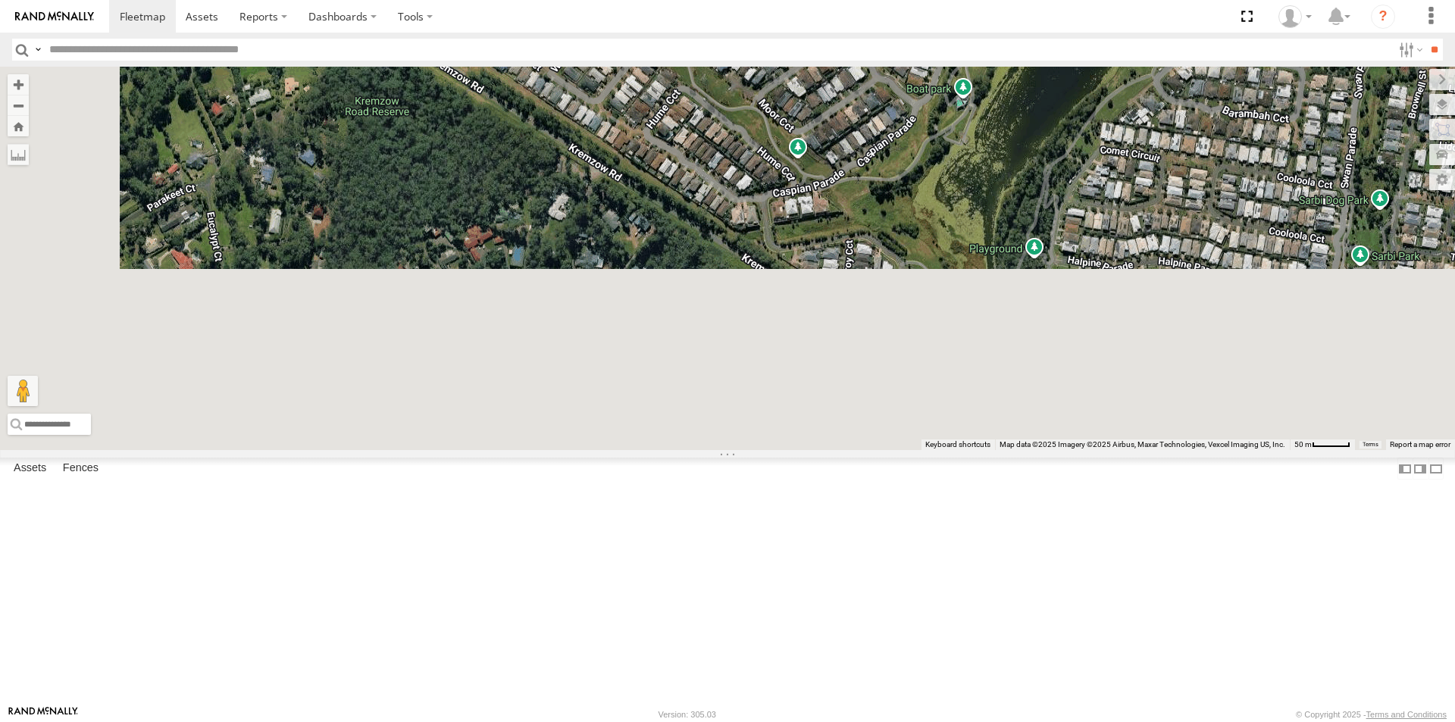
drag, startPoint x: 771, startPoint y: 518, endPoint x: 875, endPoint y: -33, distance: 561.6
click at [875, 0] on html at bounding box center [727, 361] width 1455 height 722
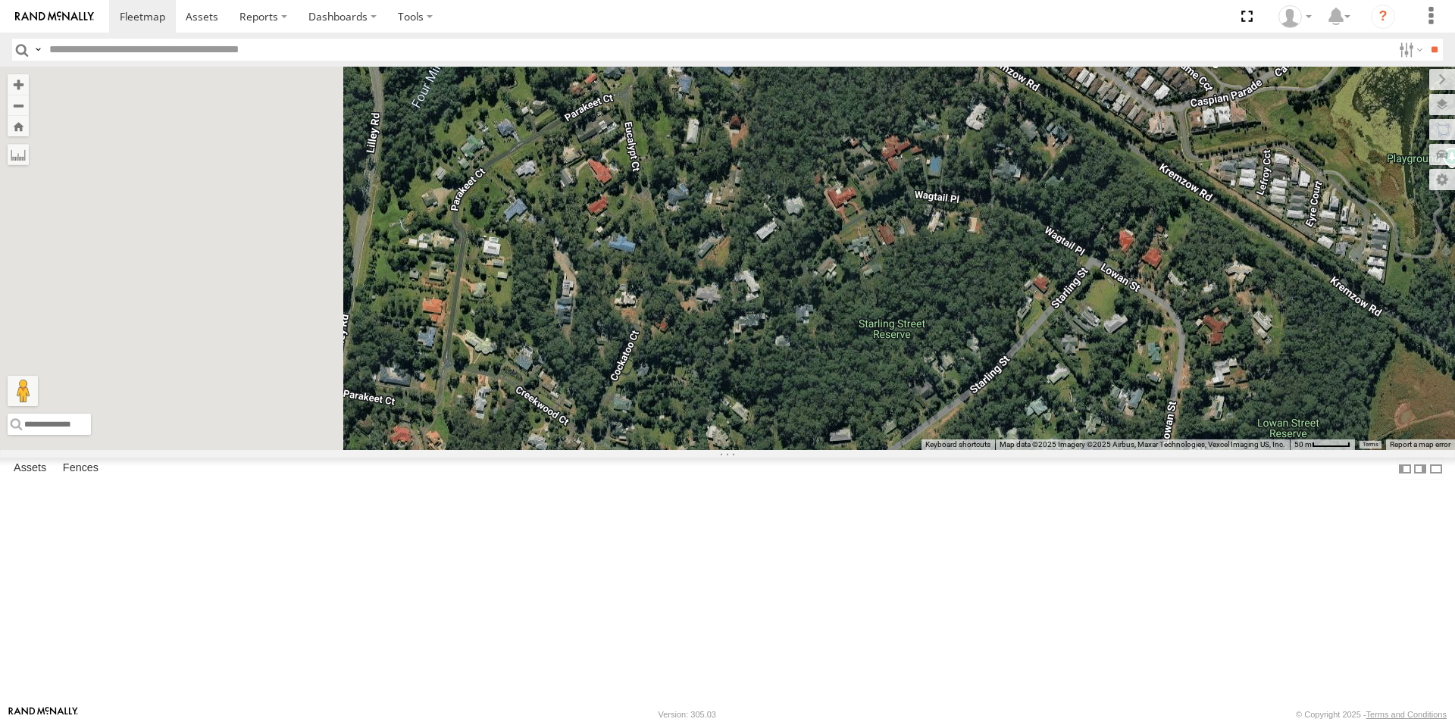
drag, startPoint x: 672, startPoint y: 482, endPoint x: 1091, endPoint y: 407, distance: 425.1
click at [1091, 407] on div "Delivery Truck cruise Small Truck" at bounding box center [727, 259] width 1455 height 384
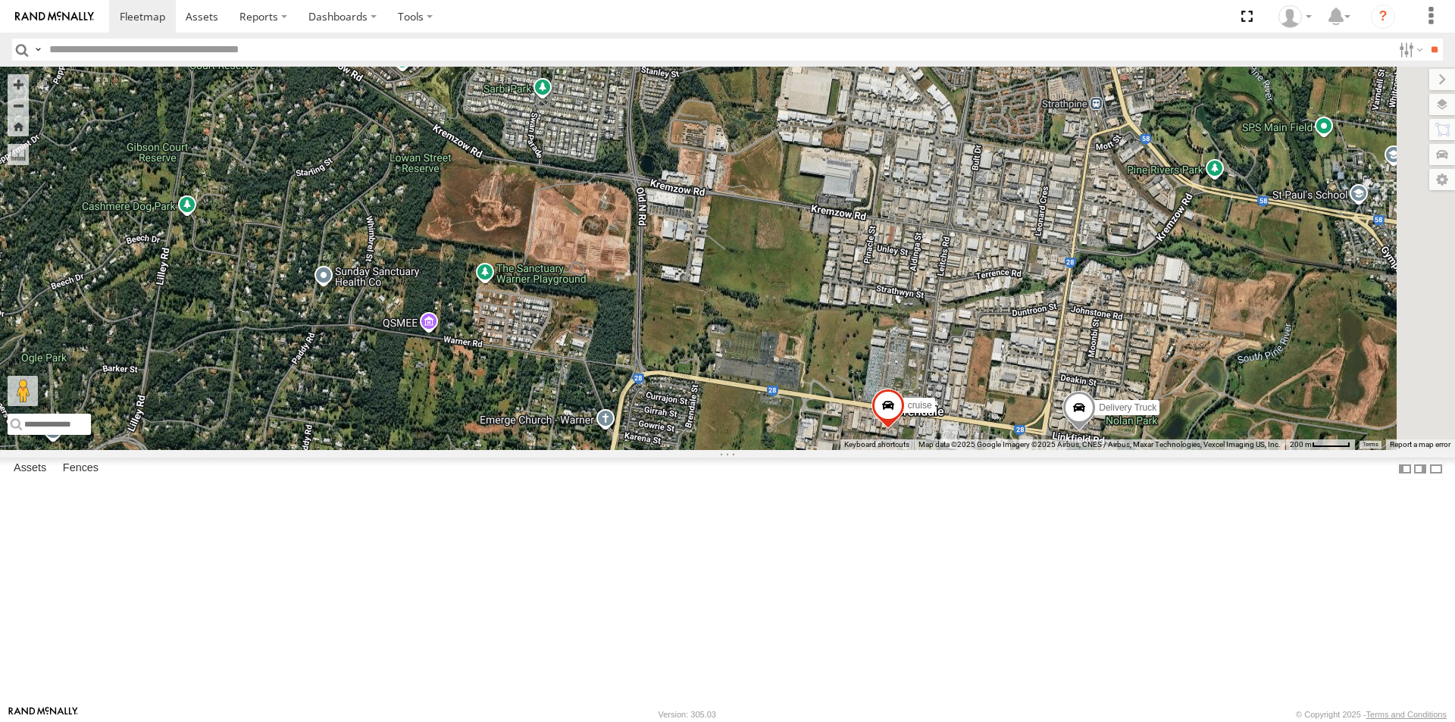
drag, startPoint x: 1059, startPoint y: 579, endPoint x: 514, endPoint y: 332, distance: 598.4
click at [514, 332] on div "Delivery Truck cruise Small Truck" at bounding box center [727, 259] width 1455 height 384
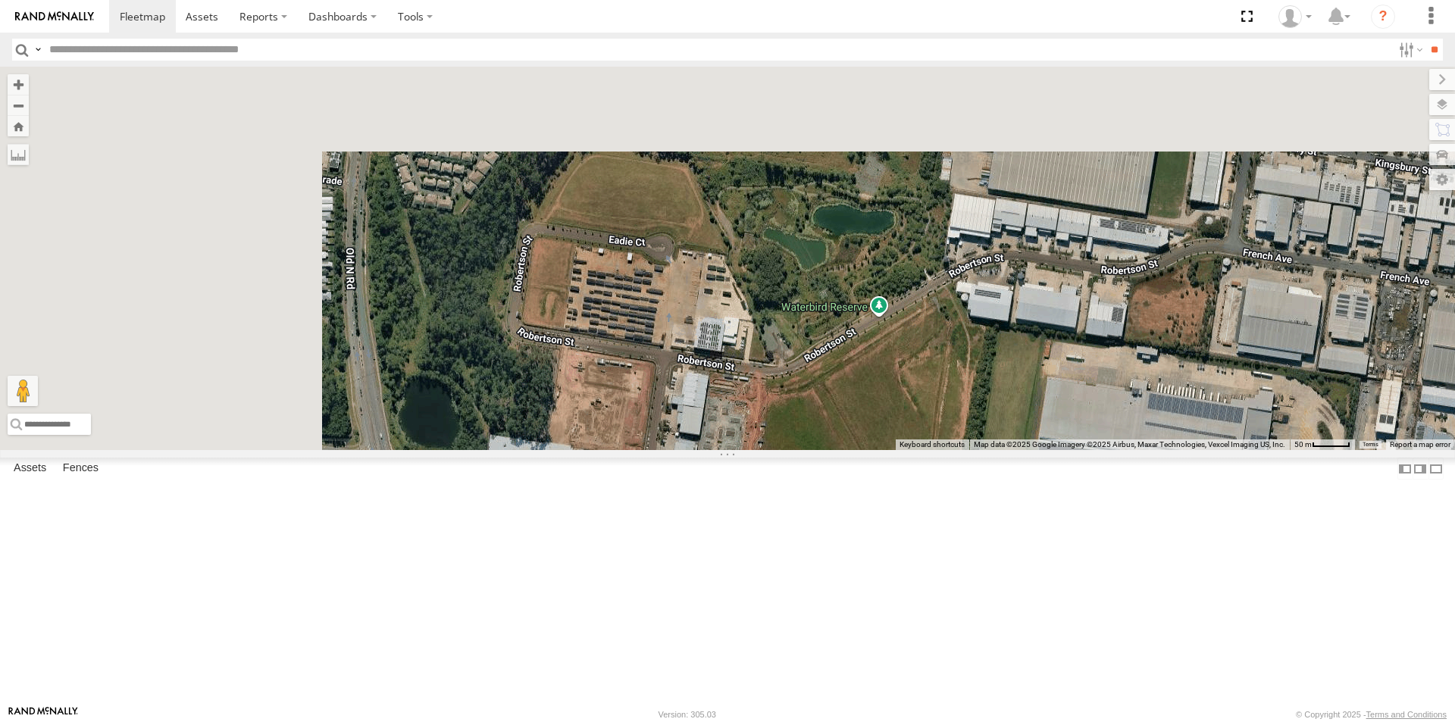
drag, startPoint x: 737, startPoint y: 139, endPoint x: 1146, endPoint y: 640, distance: 646.5
click at [1146, 450] on div "Delivery Truck cruise Small Truck" at bounding box center [727, 259] width 1455 height 384
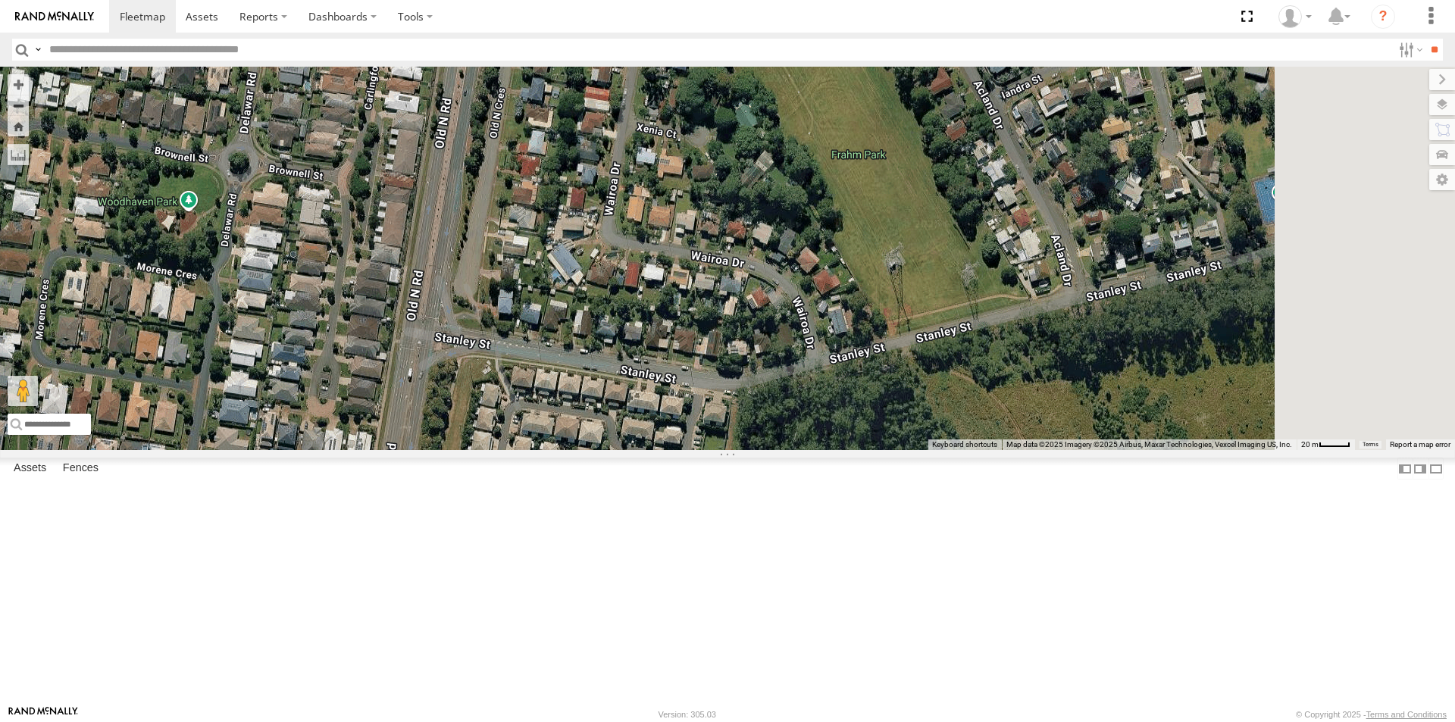
drag, startPoint x: 918, startPoint y: 235, endPoint x: 794, endPoint y: 478, distance: 272.5
click at [794, 450] on div "Delivery Truck cruise Small Truck" at bounding box center [727, 259] width 1455 height 384
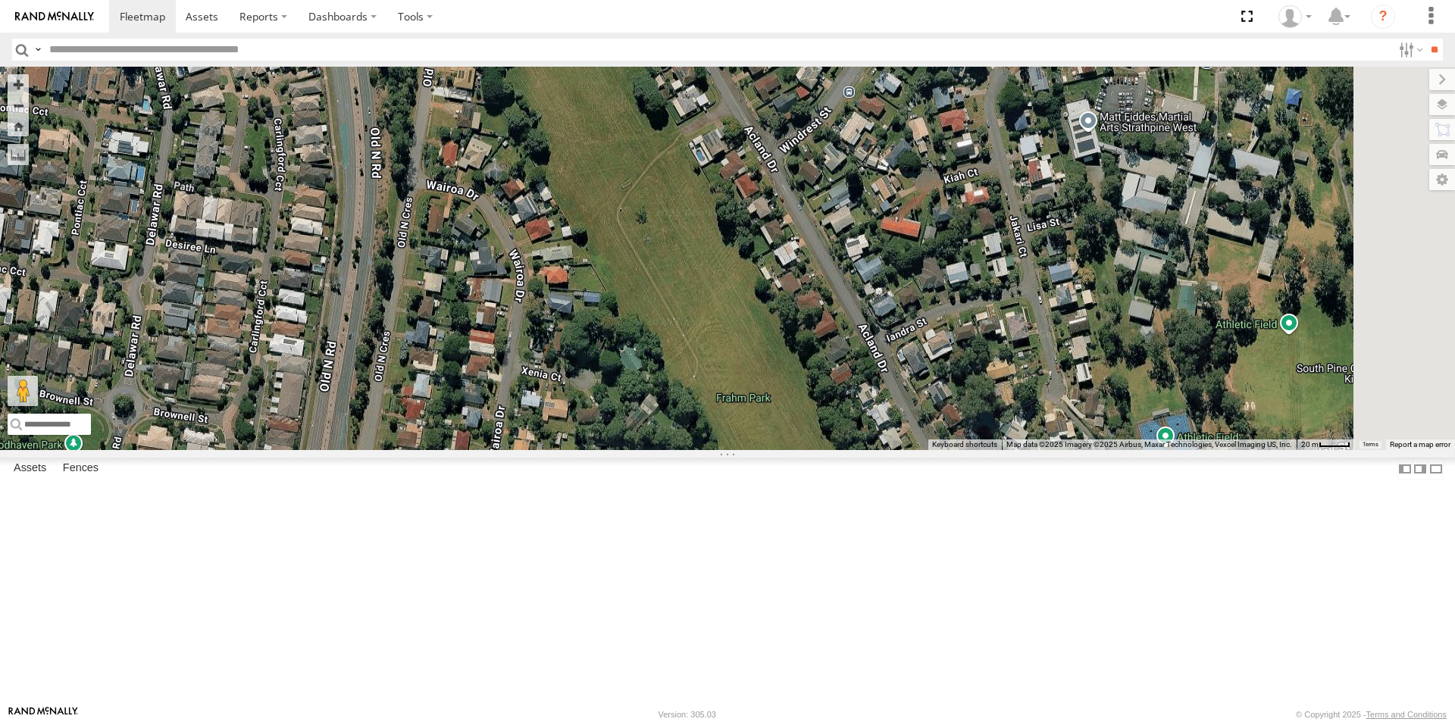
drag, startPoint x: 949, startPoint y: 238, endPoint x: 841, endPoint y: 486, distance: 270.5
click at [841, 450] on div "Delivery Truck cruise Small Truck" at bounding box center [727, 259] width 1455 height 384
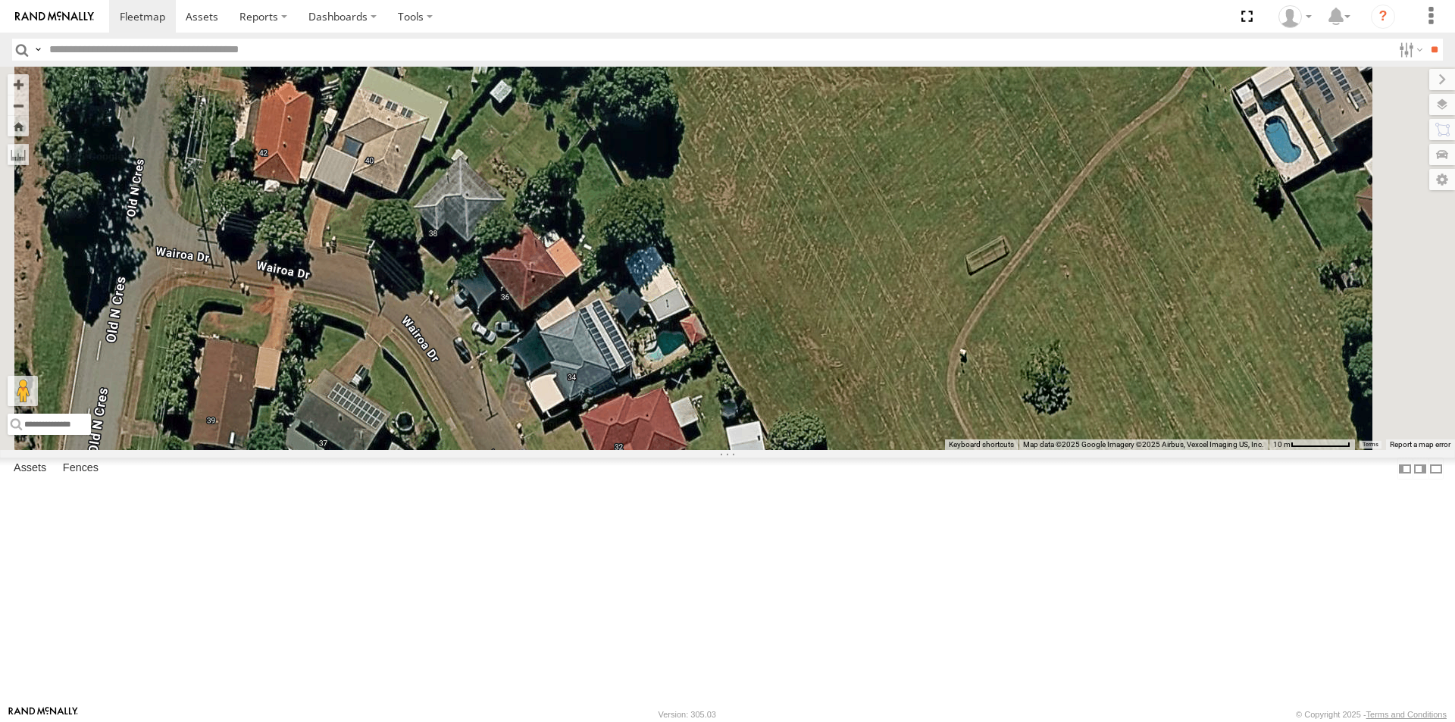
drag, startPoint x: 687, startPoint y: 188, endPoint x: 644, endPoint y: 370, distance: 187.0
click at [644, 370] on div "Delivery Truck cruise Small Truck" at bounding box center [727, 259] width 1455 height 384
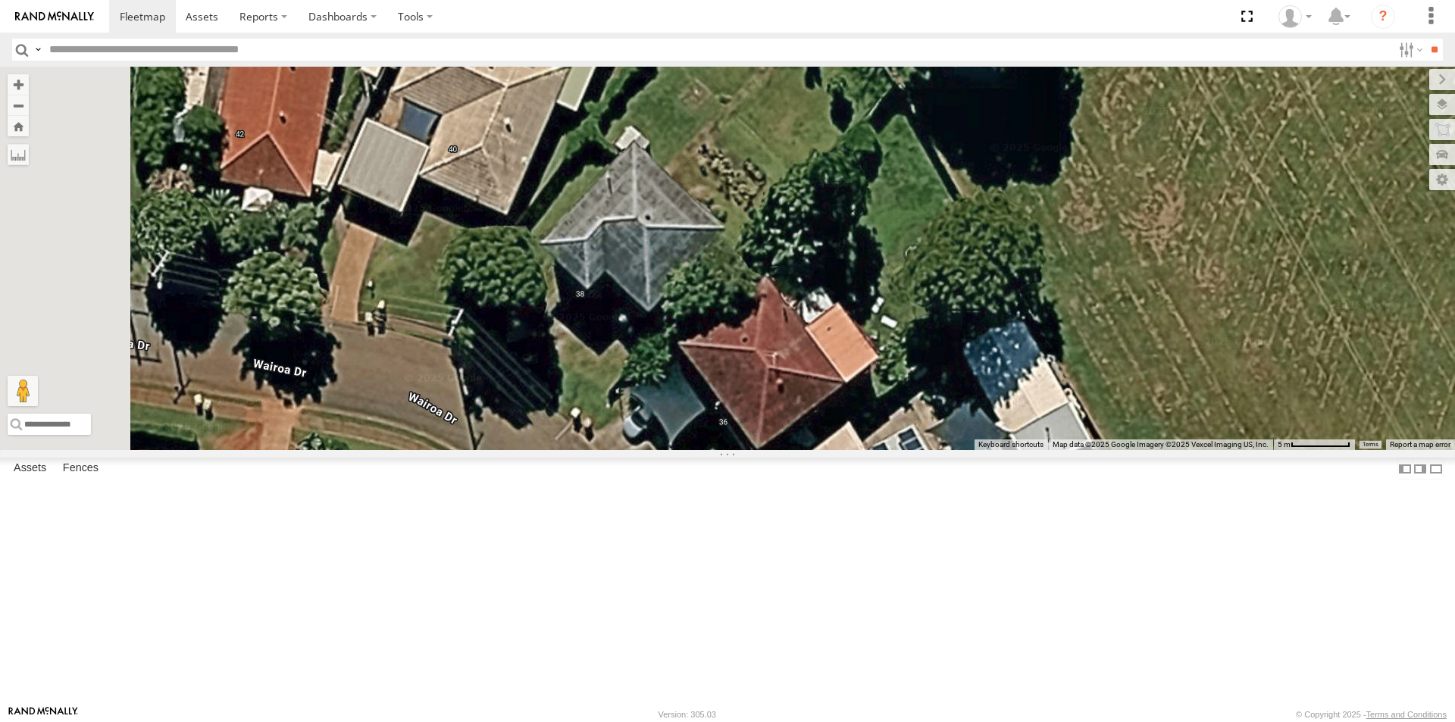
drag, startPoint x: 581, startPoint y: 288, endPoint x: 740, endPoint y: 308, distance: 160.4
click at [740, 308] on div "Delivery Truck cruise Small Truck" at bounding box center [727, 259] width 1455 height 384
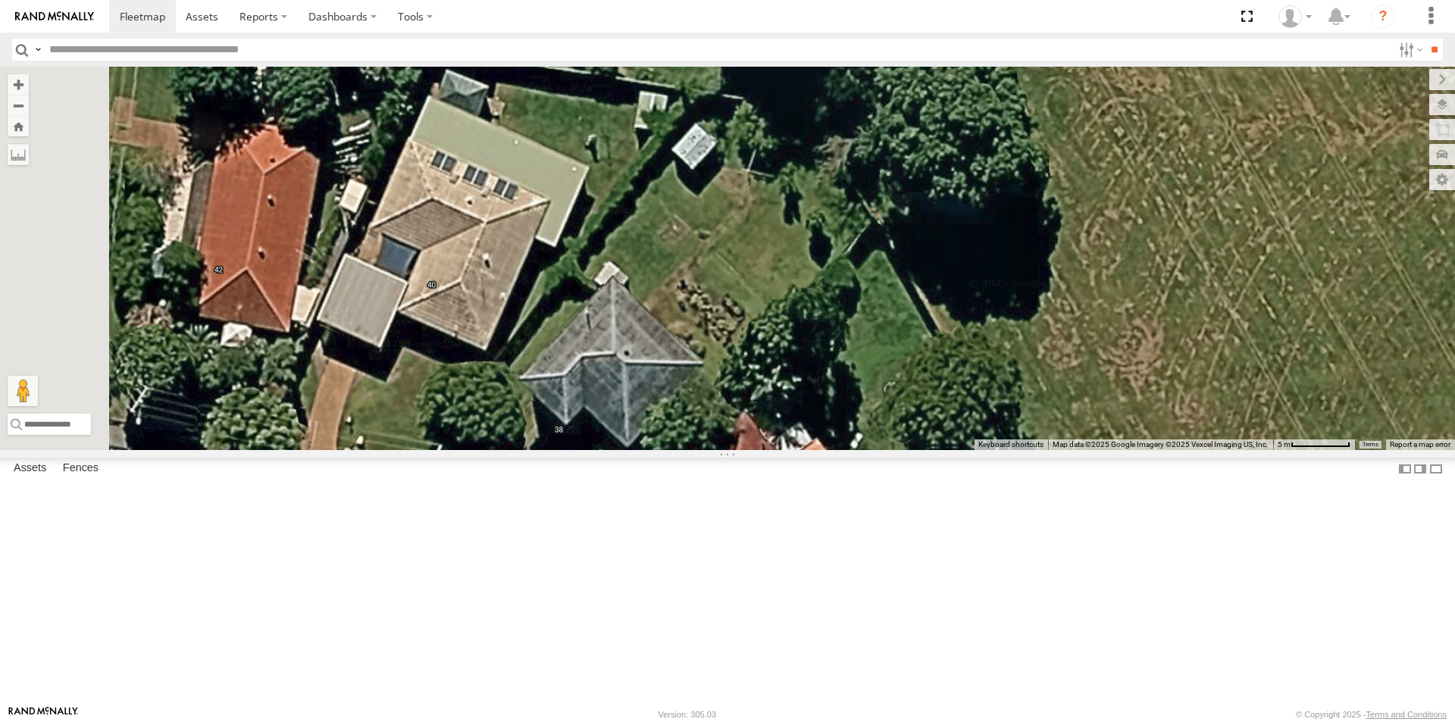
drag, startPoint x: 712, startPoint y: 339, endPoint x: 691, endPoint y: 478, distance: 140.3
click at [691, 450] on div "Delivery Truck cruise Small Truck" at bounding box center [727, 259] width 1455 height 384
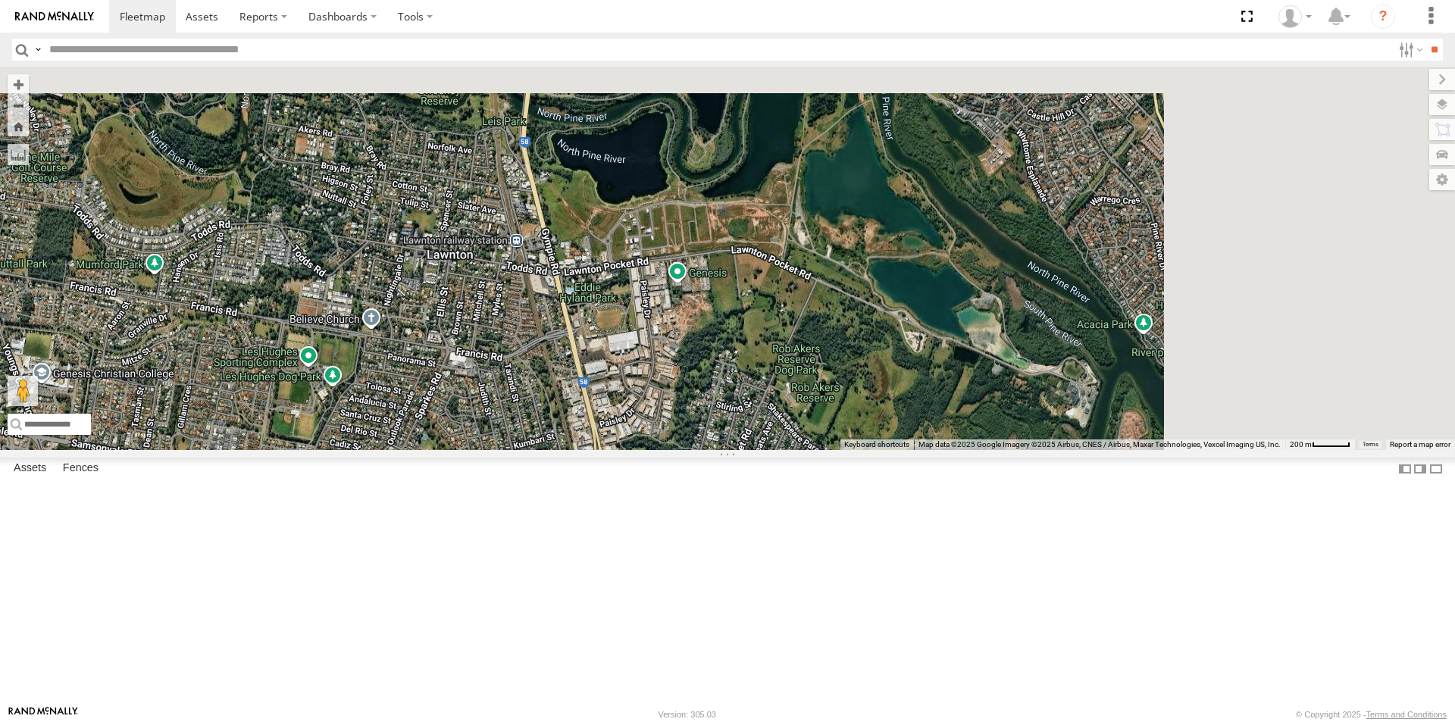
drag, startPoint x: 897, startPoint y: 371, endPoint x: 726, endPoint y: 703, distance: 373.2
click at [726, 450] on div "Delivery Truck cruise Small Truck" at bounding box center [727, 259] width 1455 height 384
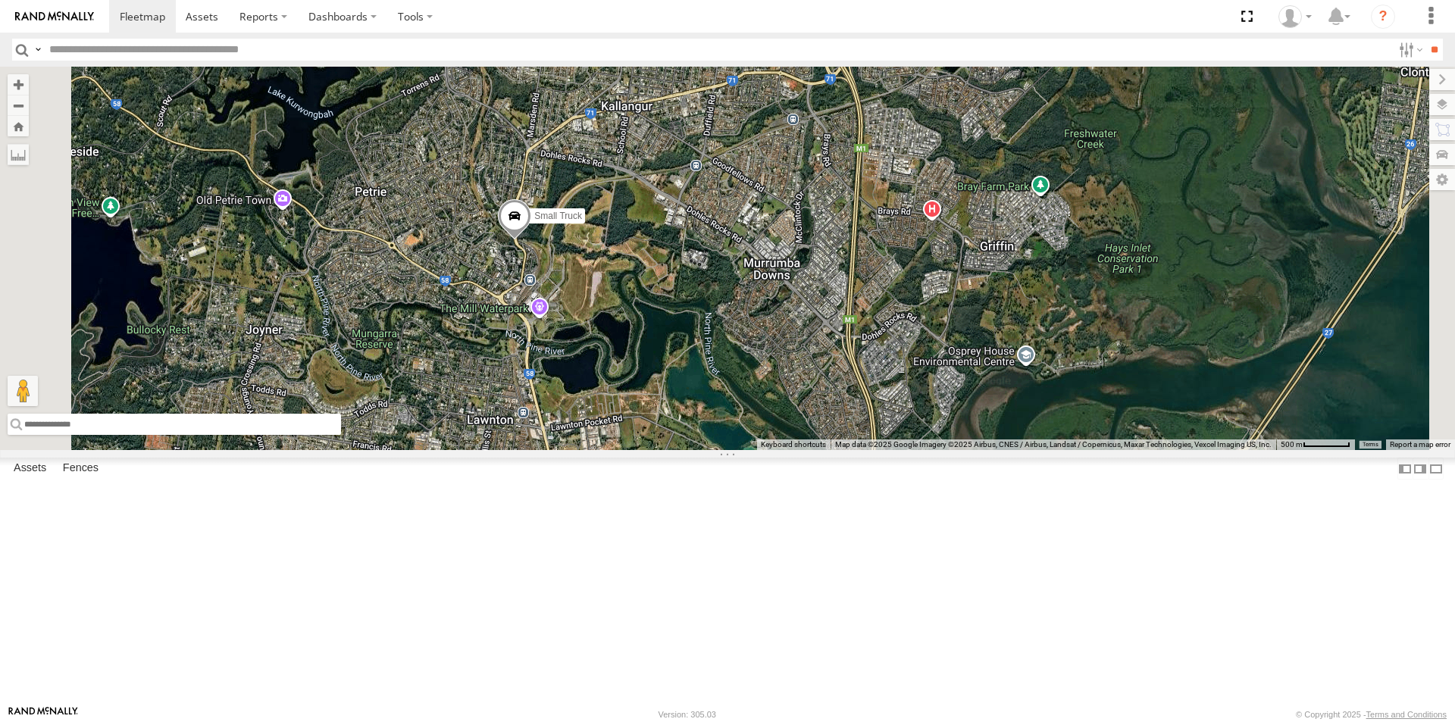
click at [341, 435] on input "text" at bounding box center [174, 424] width 333 height 21
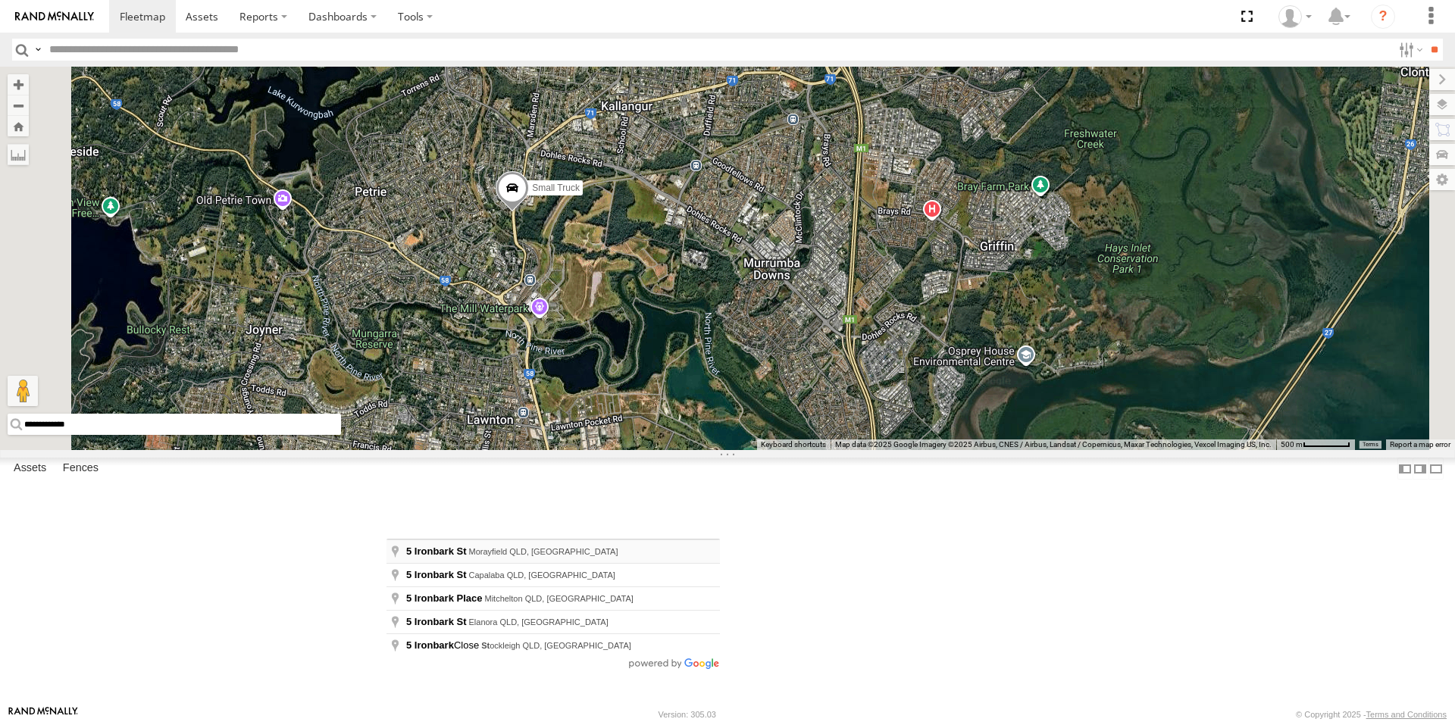
type input "**********"
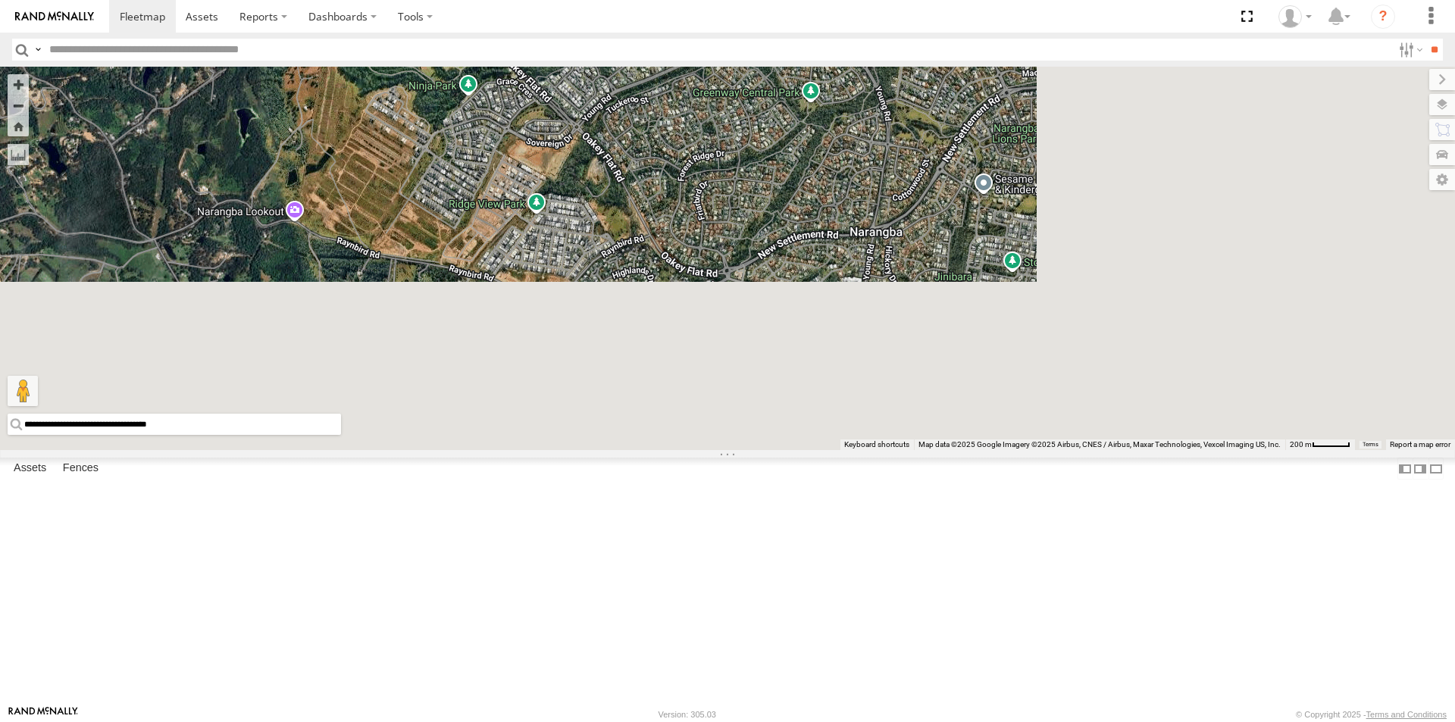
drag, startPoint x: 1117, startPoint y: 644, endPoint x: 726, endPoint y: 63, distance: 700.0
click at [726, 63] on body at bounding box center [727, 361] width 1455 height 722
